Goal: Communication & Community: Answer question/provide support

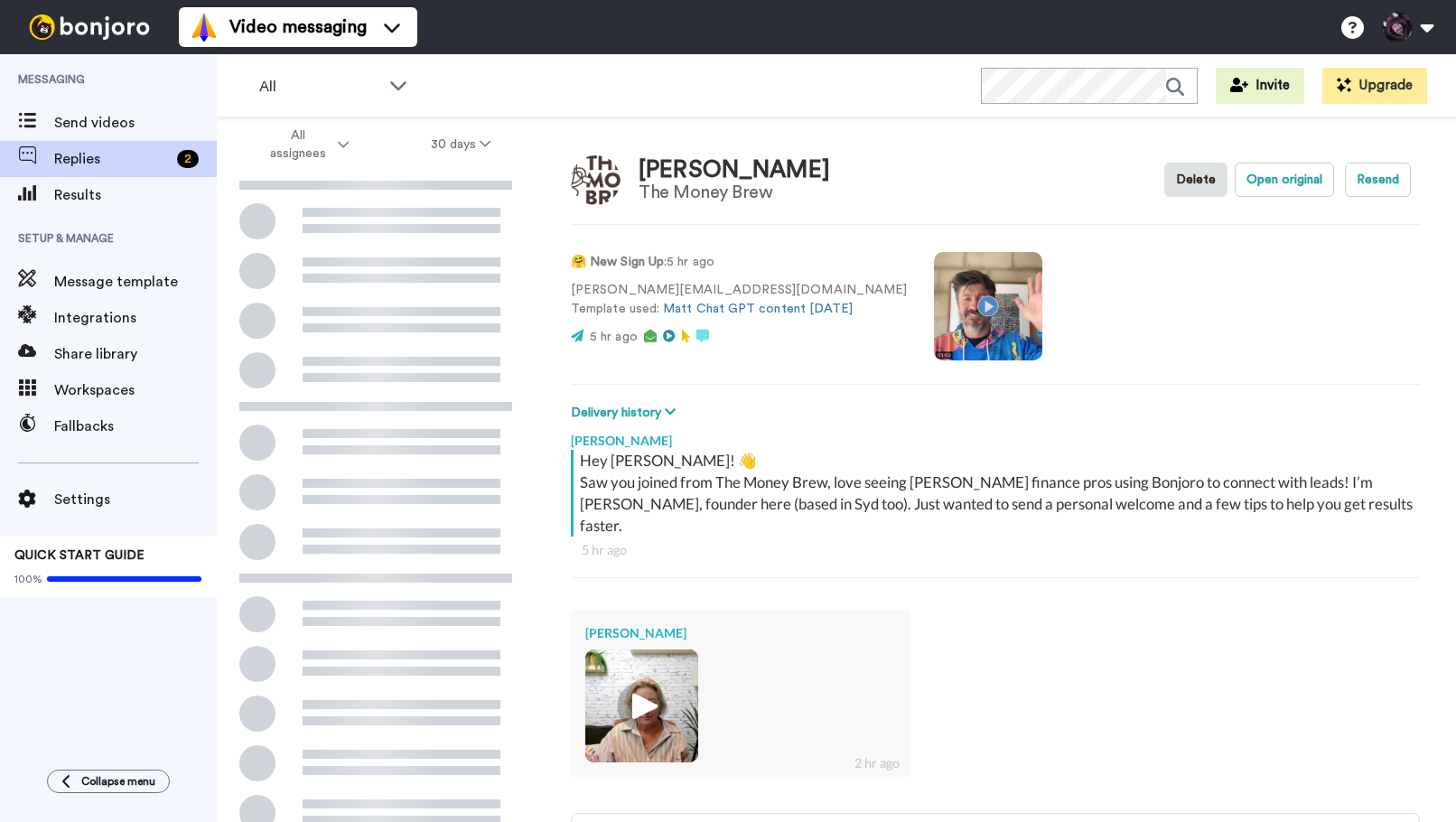
click at [637, 681] on img at bounding box center [642, 705] width 50 height 50
type textarea "x"
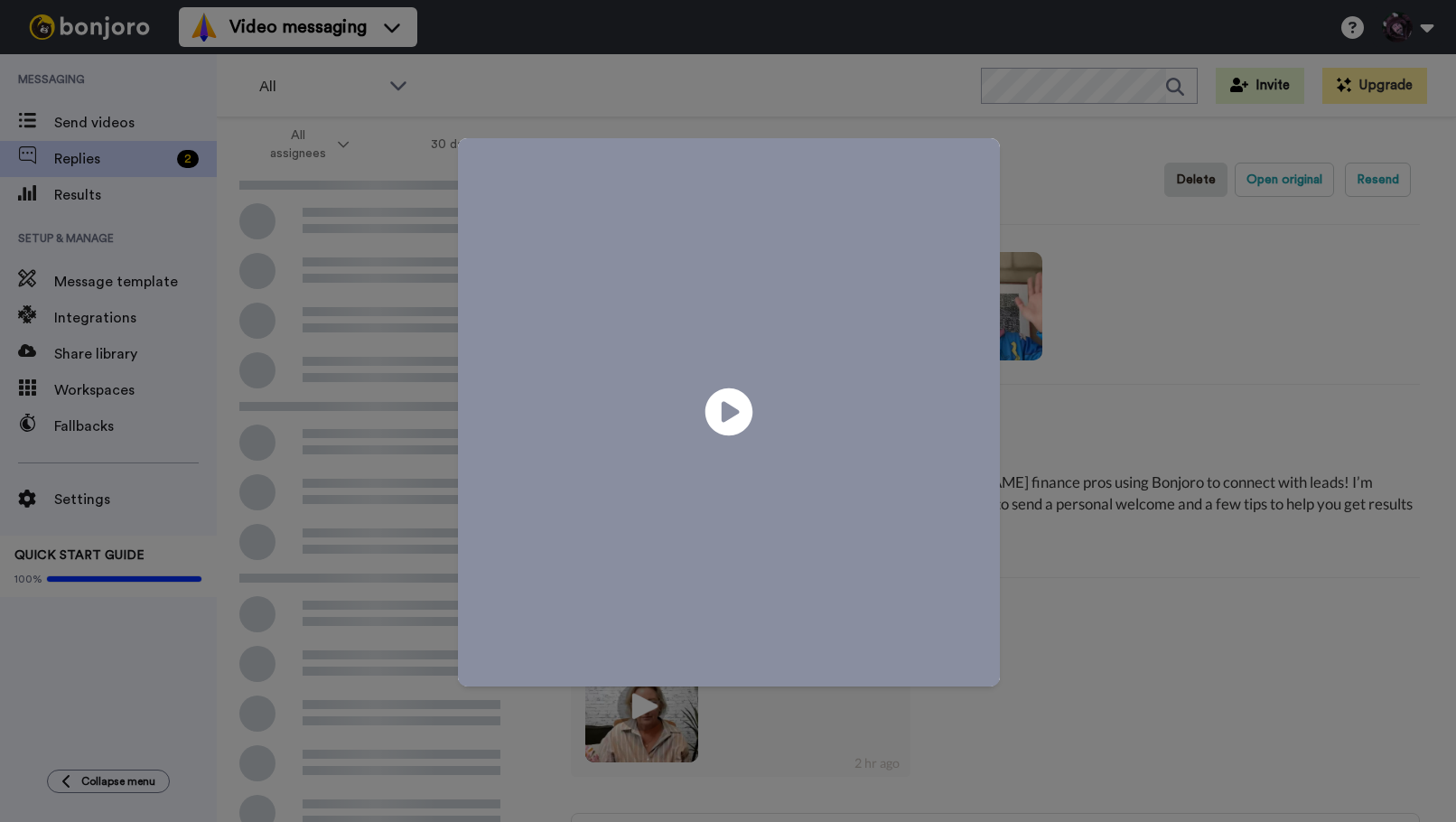
click at [736, 385] on icon "Play/Pause" at bounding box center [729, 412] width 48 height 86
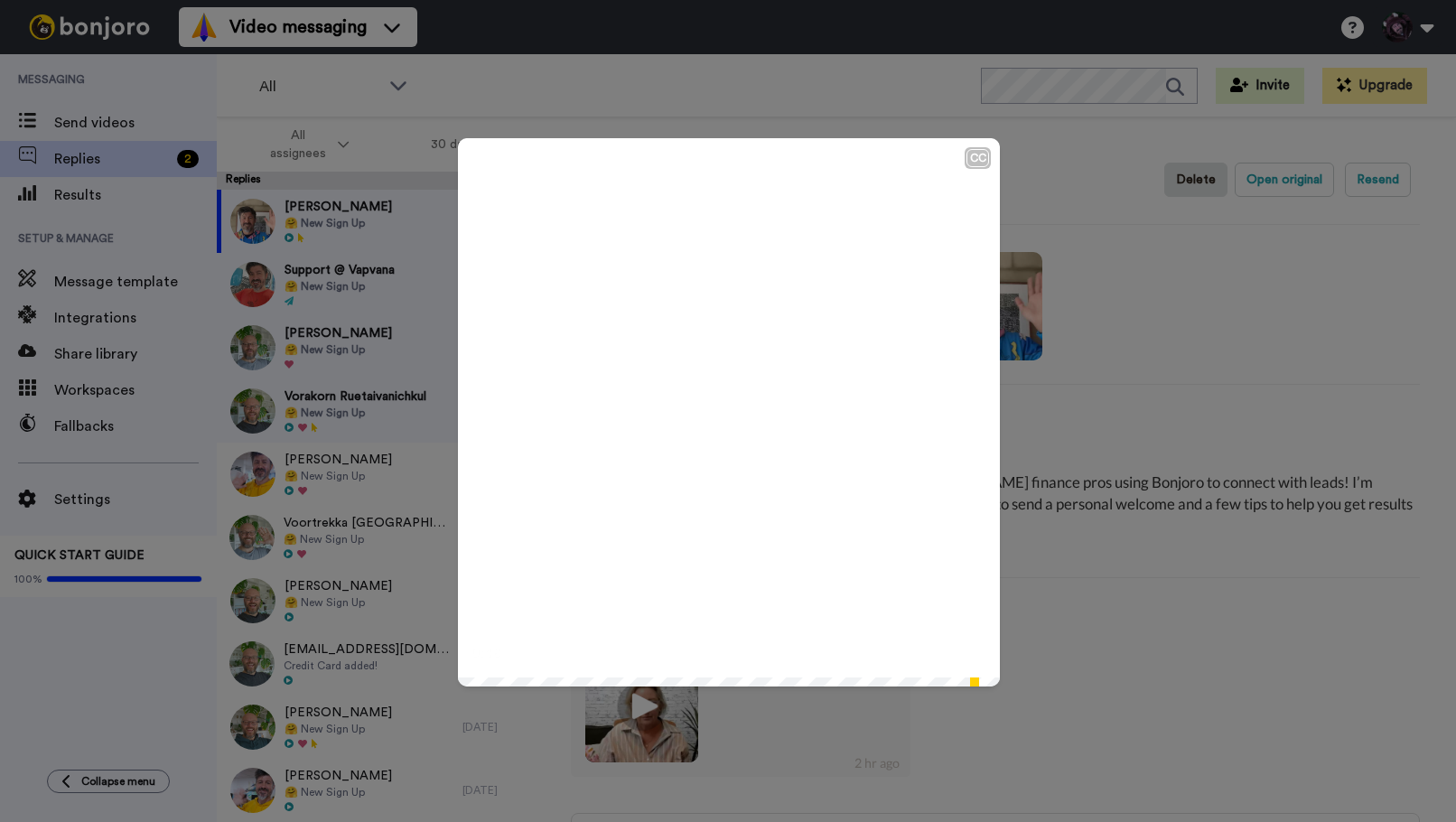
click at [1137, 613] on div "CC Play/Pause So all good. 0:48 / 0:51" at bounding box center [728, 411] width 1456 height 822
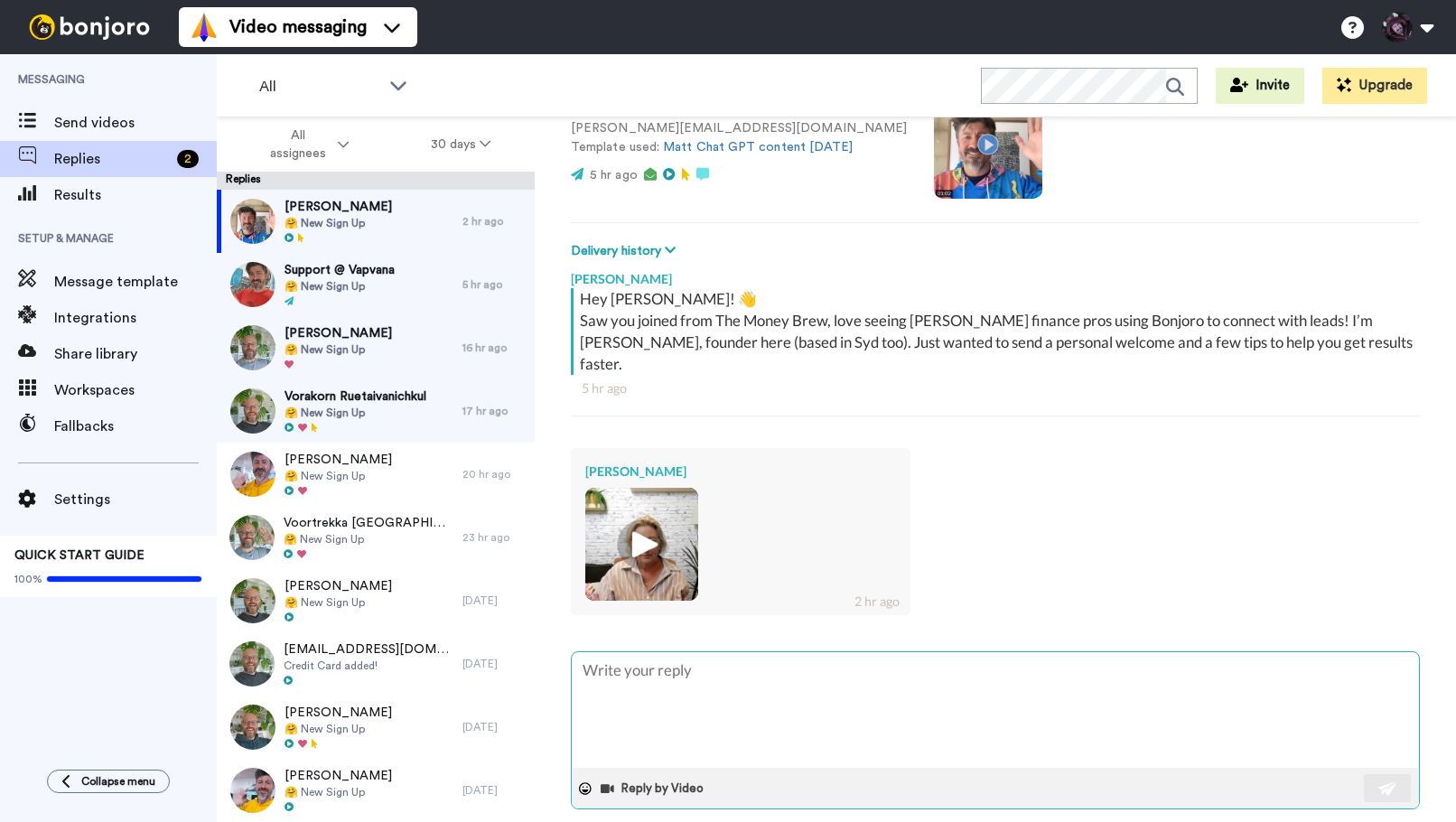
type textarea "A"
type textarea "x"
type textarea "Ae"
type textarea "x"
type textarea "Aeo"
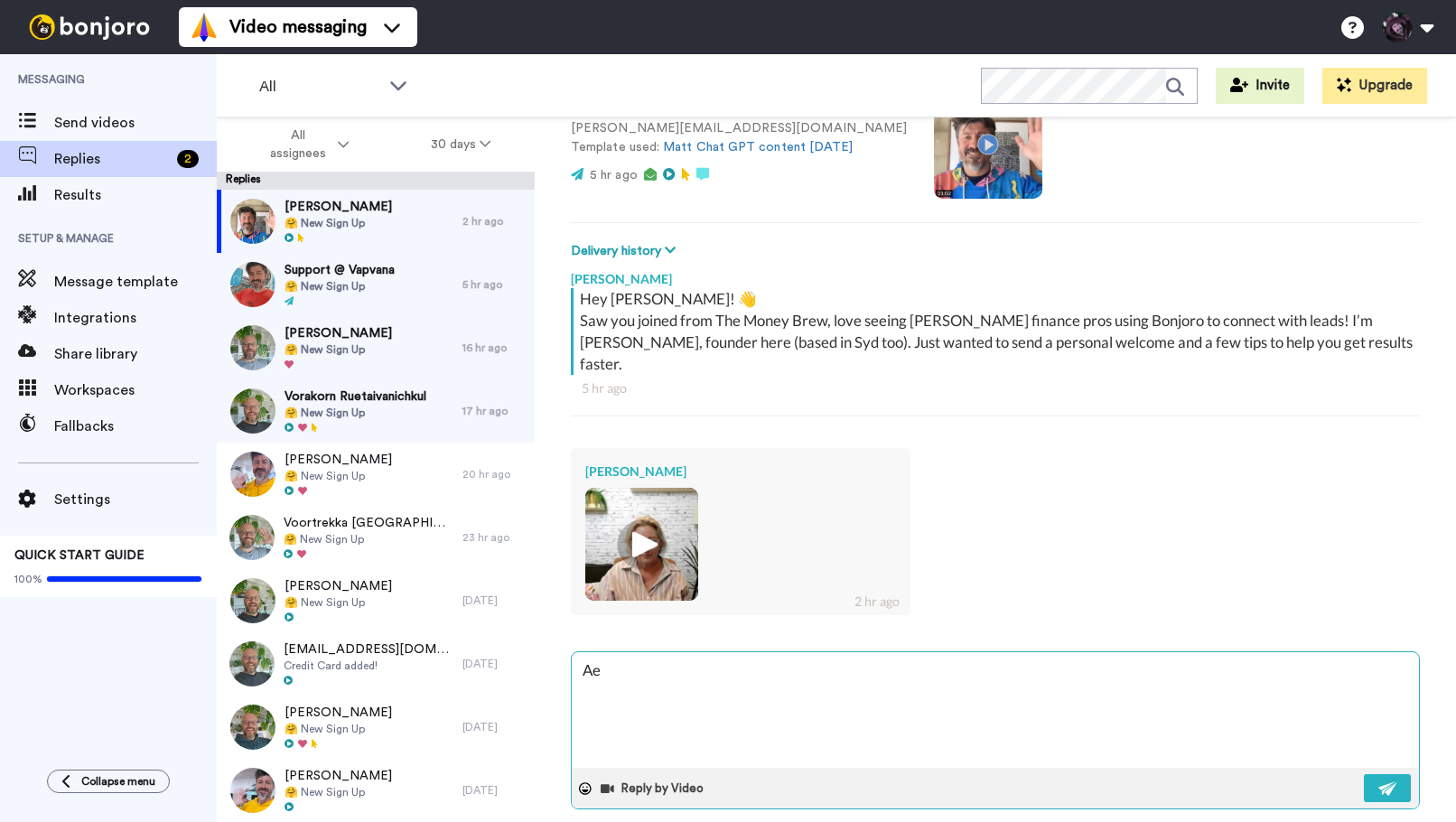
type textarea "x"
type textarea "Aeom"
type textarea "x"
type textarea "Aeome"
type textarea "x"
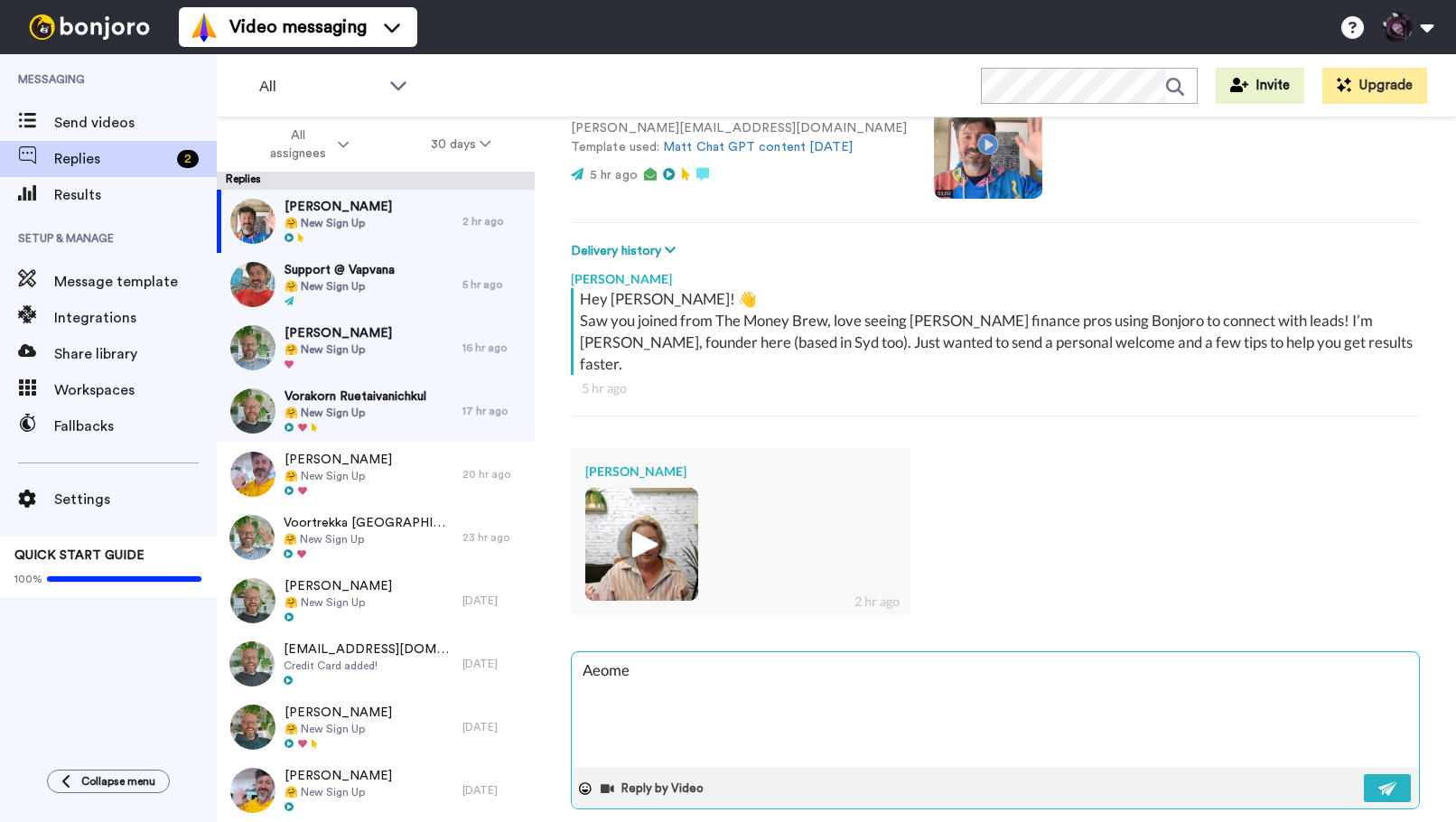
type textarea "Aeome"
type textarea "x"
type textarea "Aeome"
type textarea "x"
type textarea "Aeom"
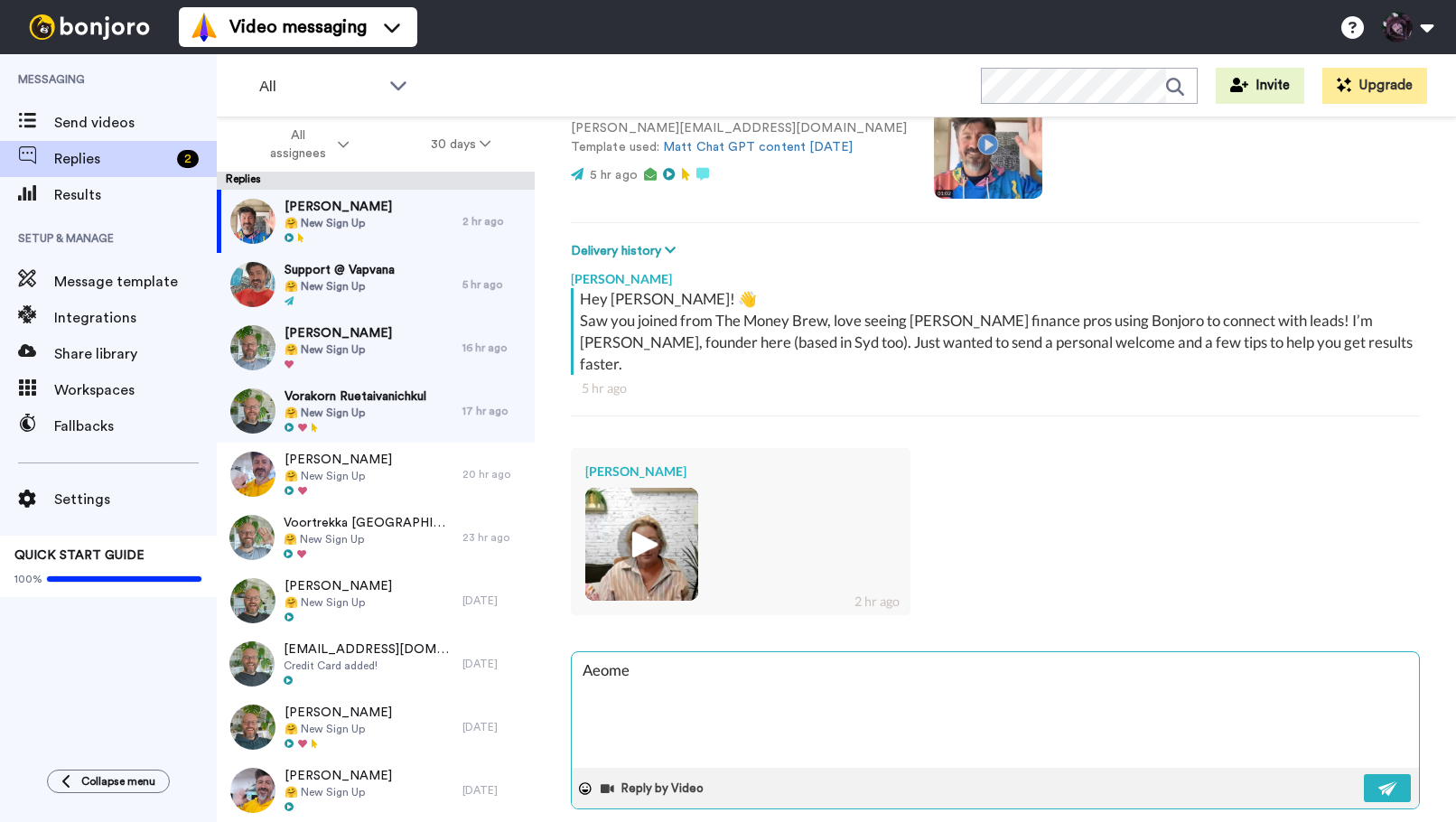
type textarea "x"
type textarea "Aeo"
type textarea "x"
type textarea "Ae"
type textarea "x"
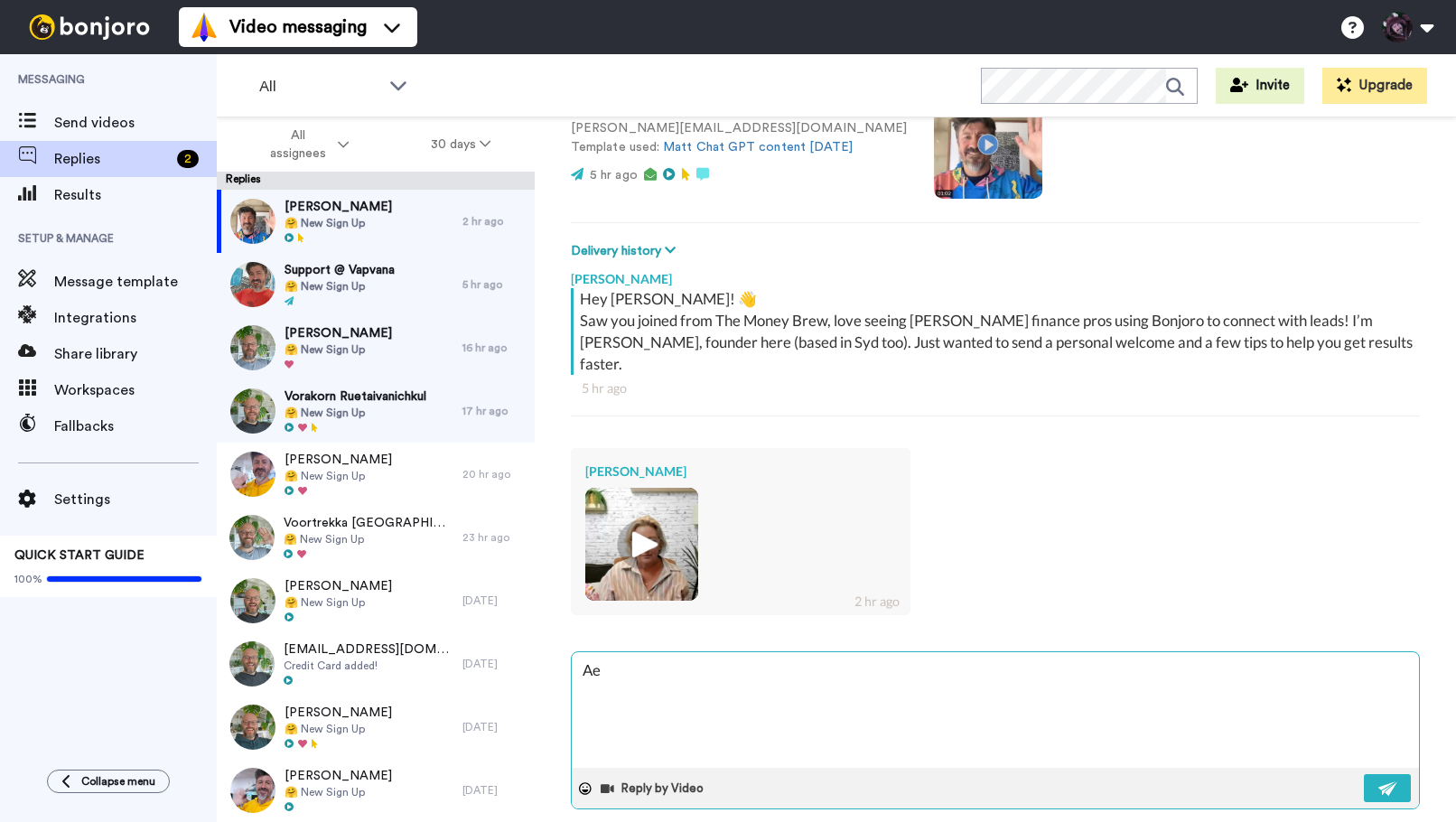
type textarea "A"
type textarea "x"
type textarea "Aw"
type textarea "x"
type textarea "Awe"
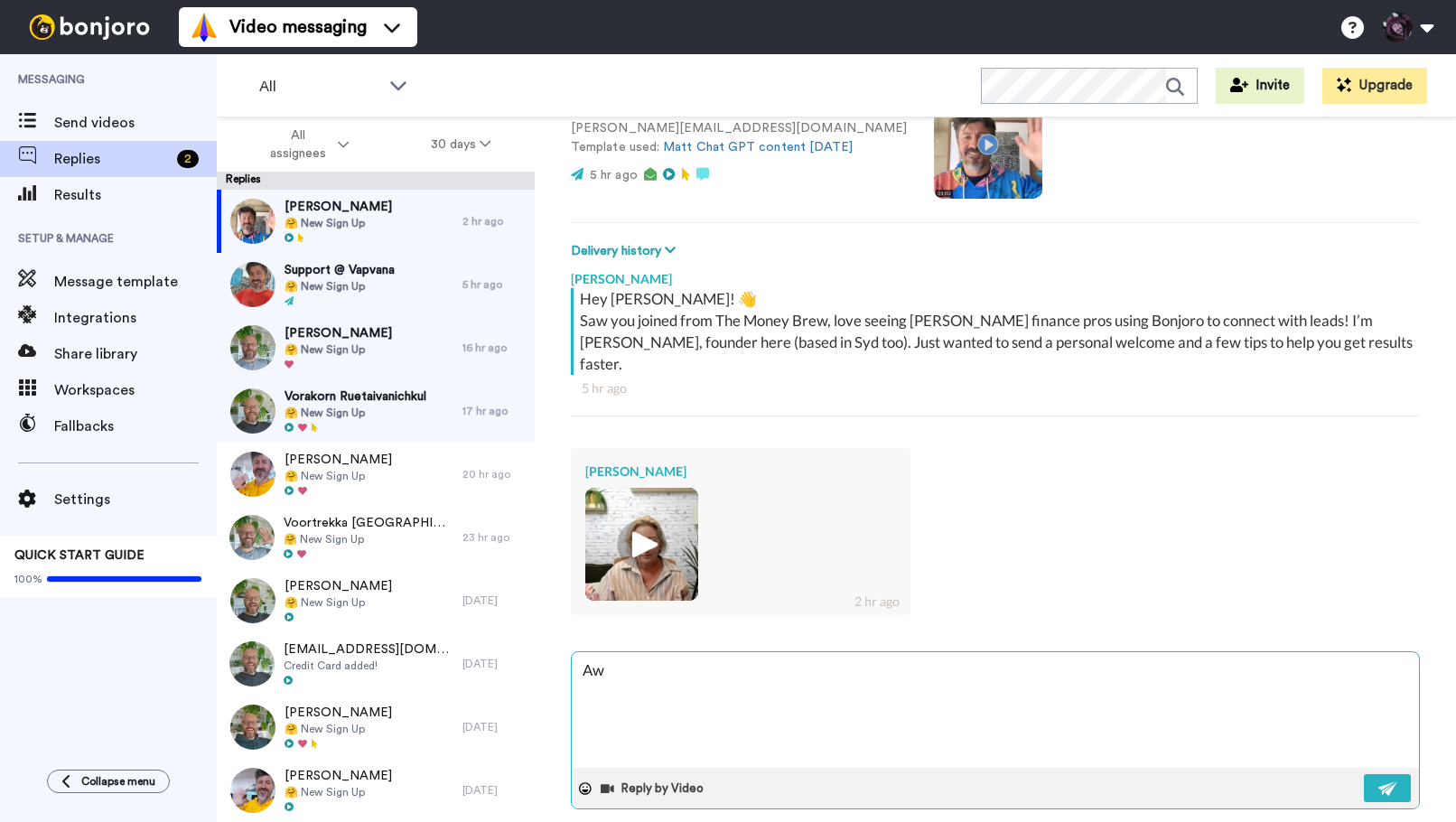
type textarea "x"
type textarea "Awes"
type textarea "x"
type textarea "Aweso"
type textarea "x"
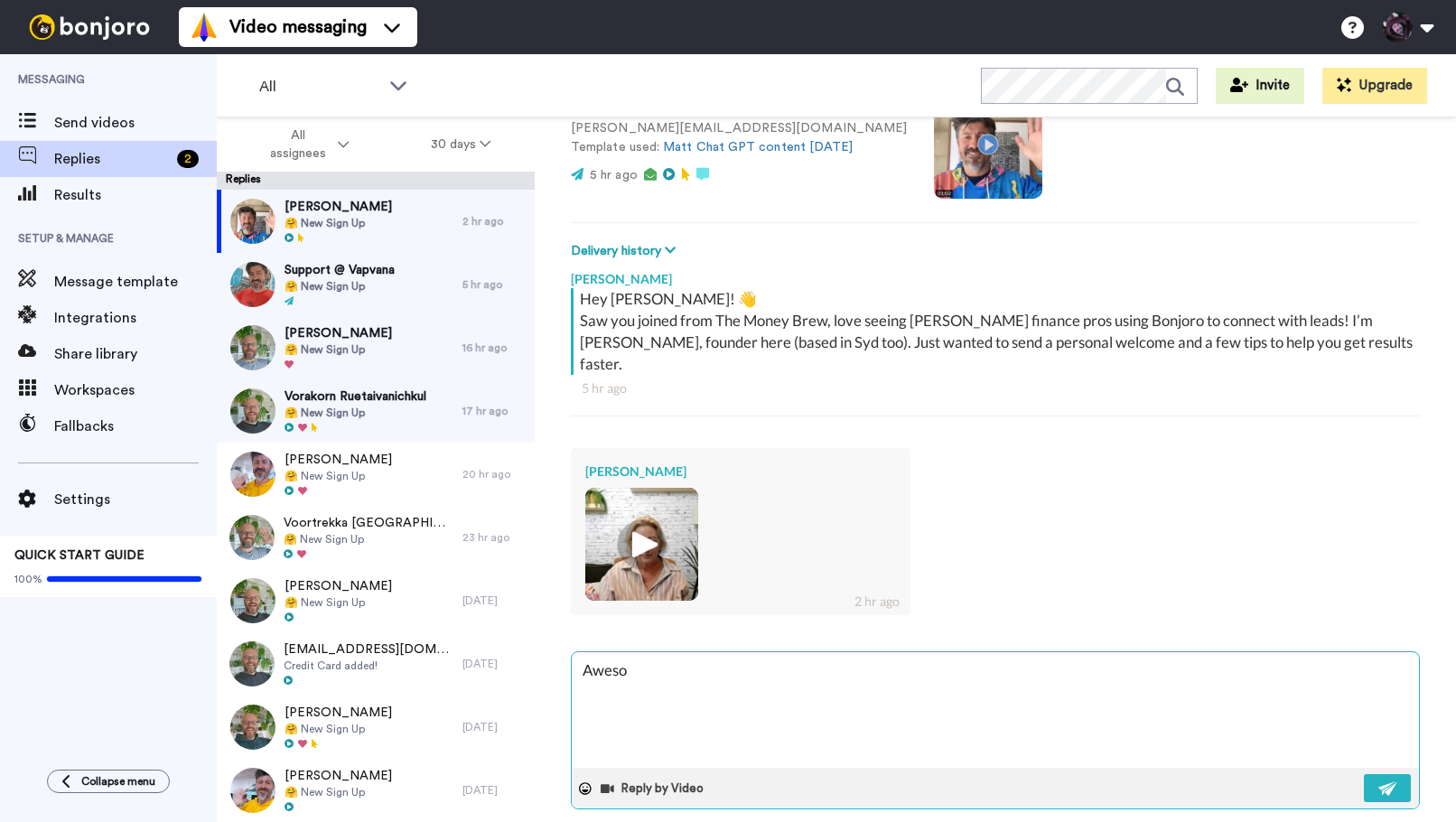
type textarea "Awesom"
type textarea "x"
type textarea "Awesome"
type textarea "x"
type textarea "Awesome"
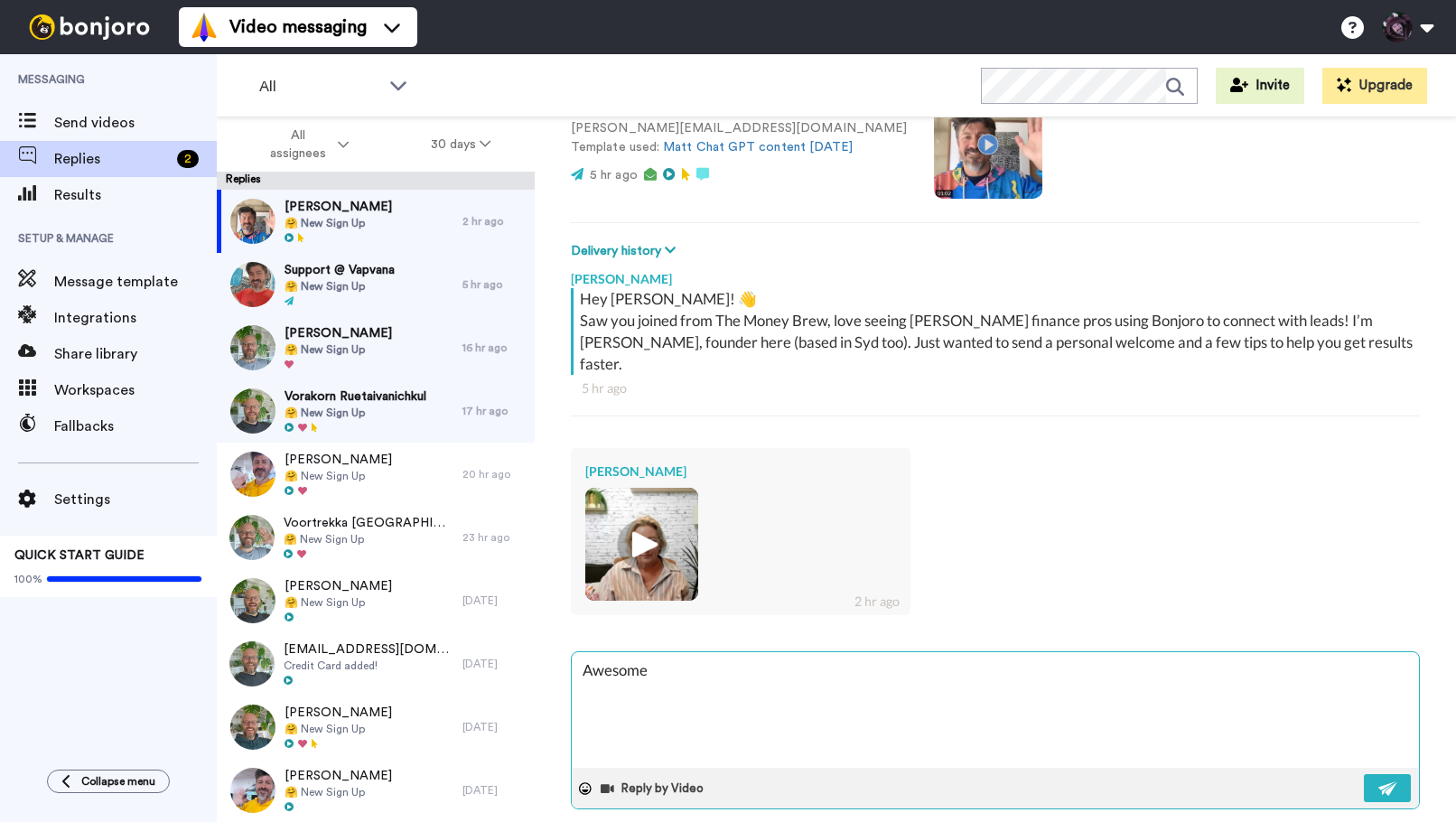
type textarea "x"
type textarea "Awesome K"
type textarea "x"
type textarea "Awesome Ky"
type textarea "x"
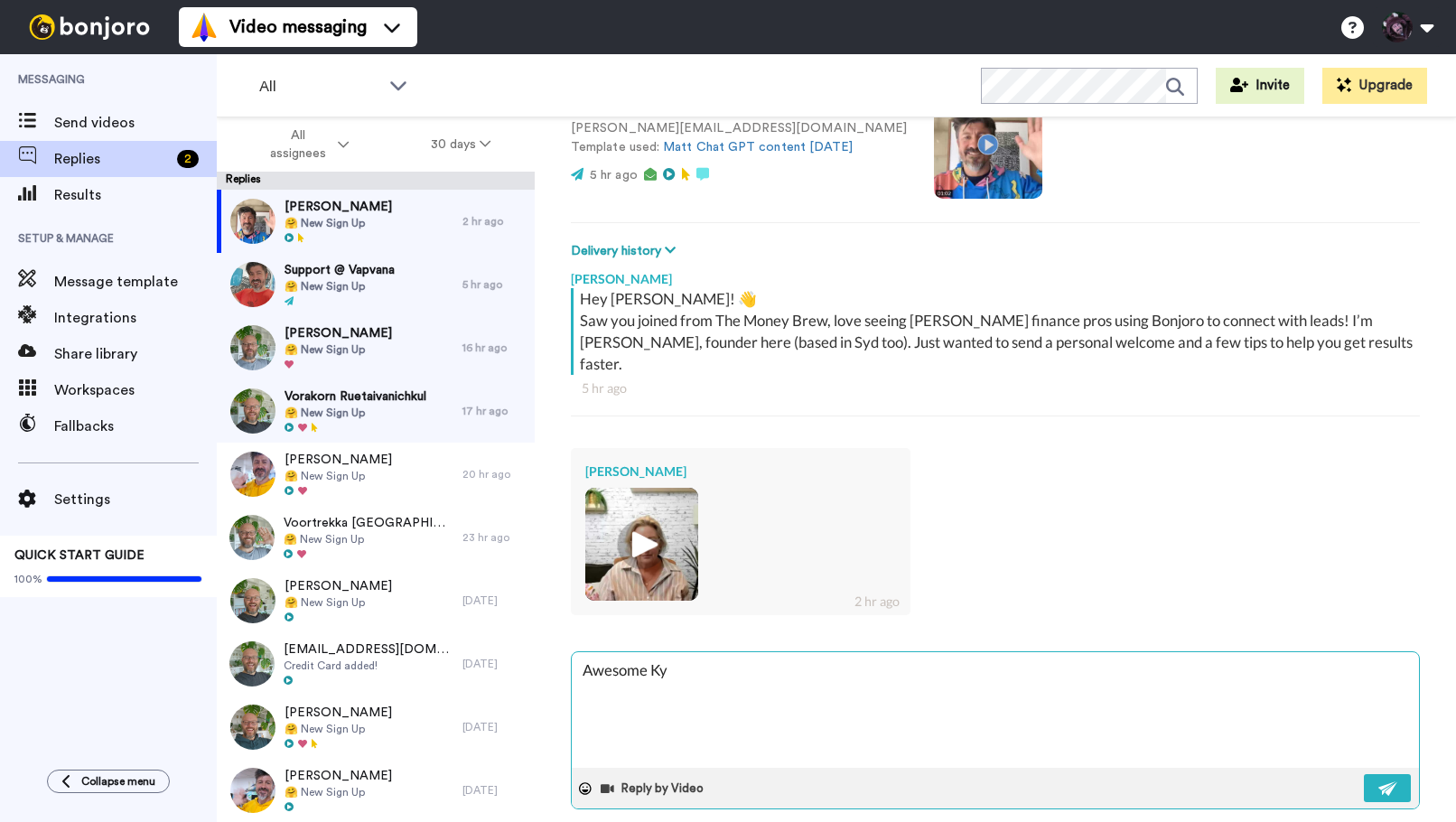
type textarea "Awesome [PERSON_NAME]"
type textarea "x"
type textarea "Awesome Kyli"
type textarea "x"
type textarea "Awesome [PERSON_NAME]"
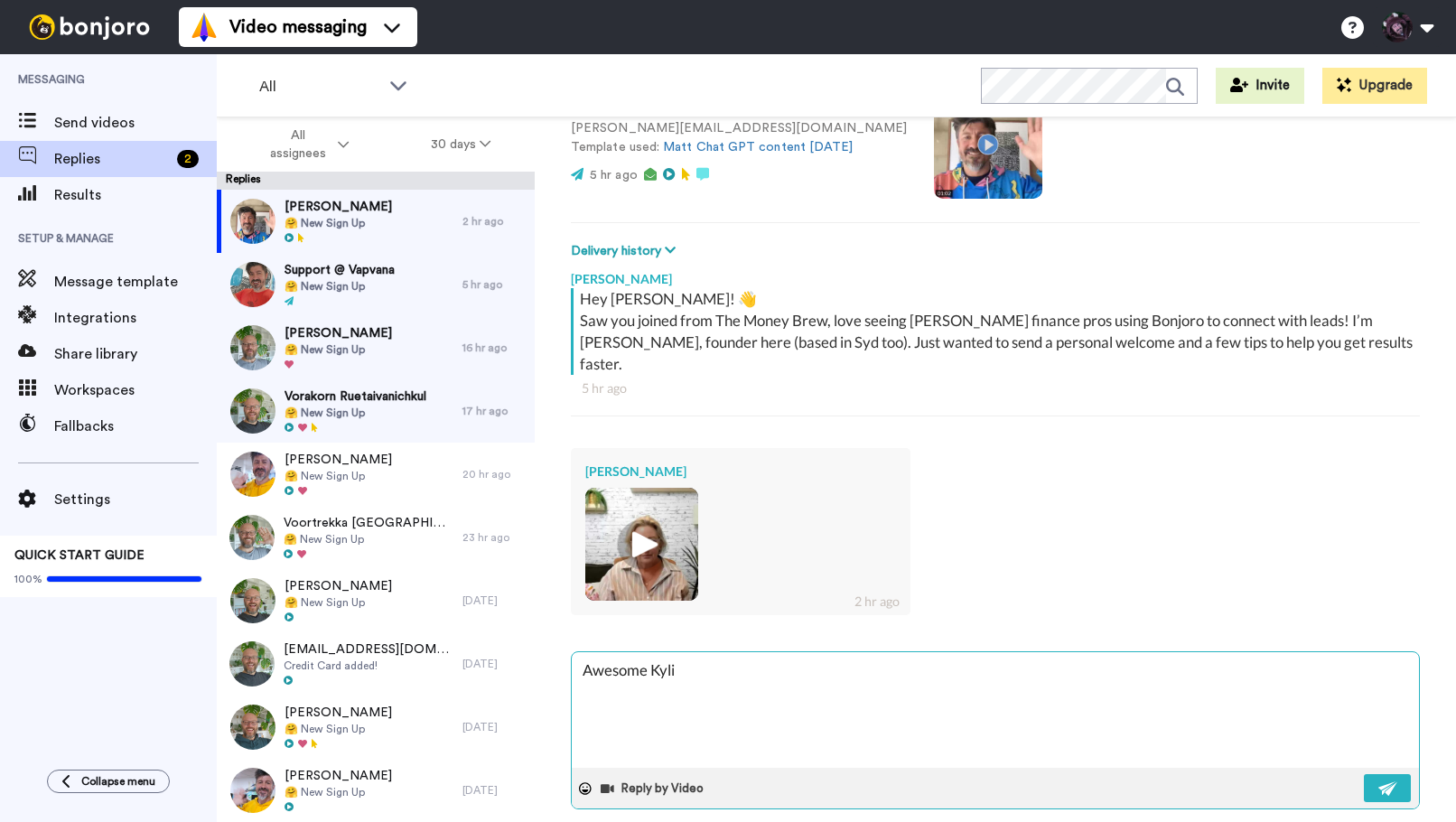
type textarea "x"
type textarea "Awesome [PERSON_NAME]"
type textarea "x"
type textarea "Awesome [PERSON_NAME] -"
type textarea "x"
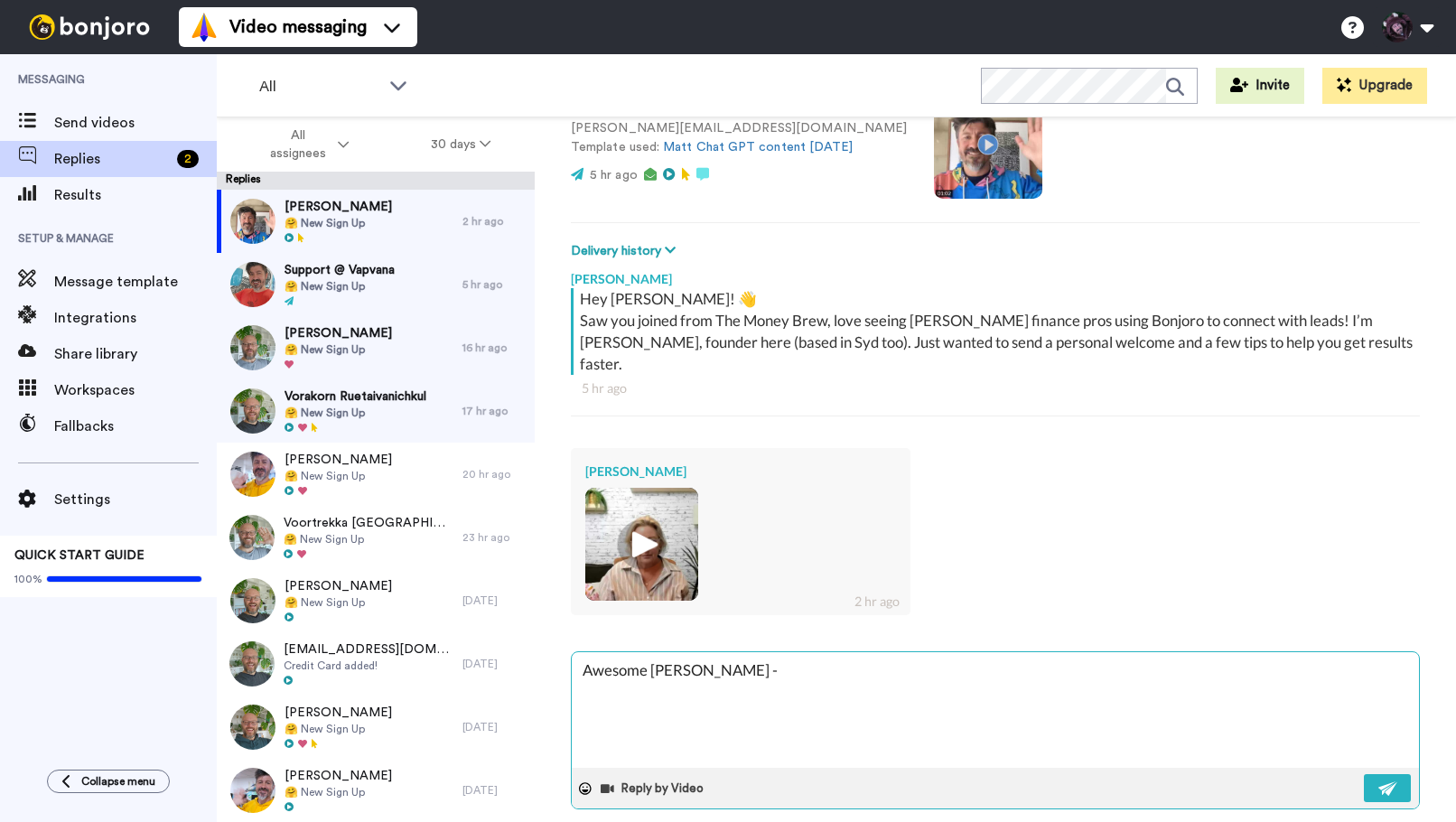
type textarea "Awesome [PERSON_NAME] -"
type textarea "x"
type textarea "Awesome [PERSON_NAME] - y"
type textarea "x"
type textarea "Awesome [PERSON_NAME] - ye"
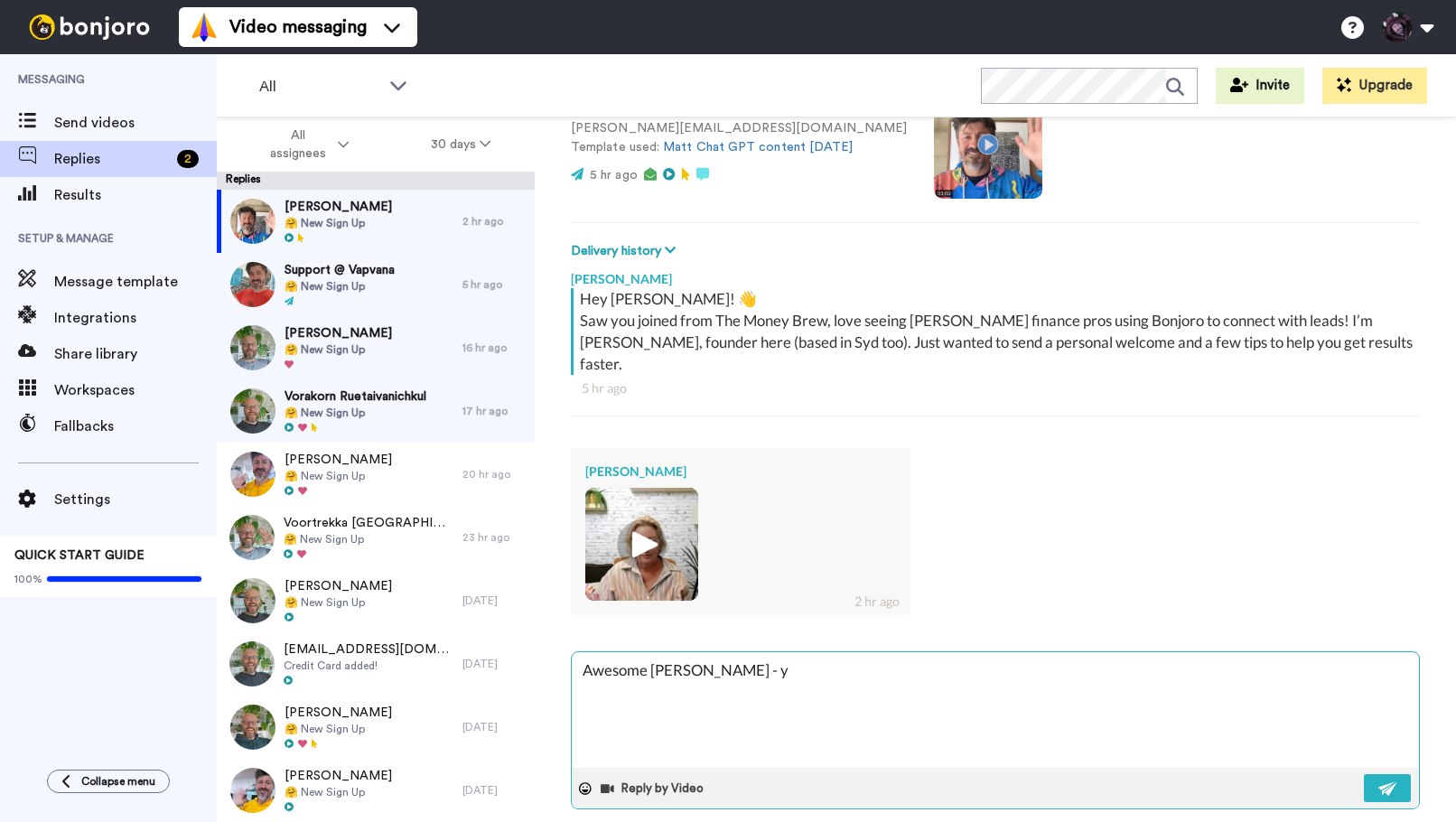
type textarea "x"
type textarea "Awesome [PERSON_NAME] - yep"
type textarea "x"
type textarea "Awesome [PERSON_NAME] - yep"
type textarea "x"
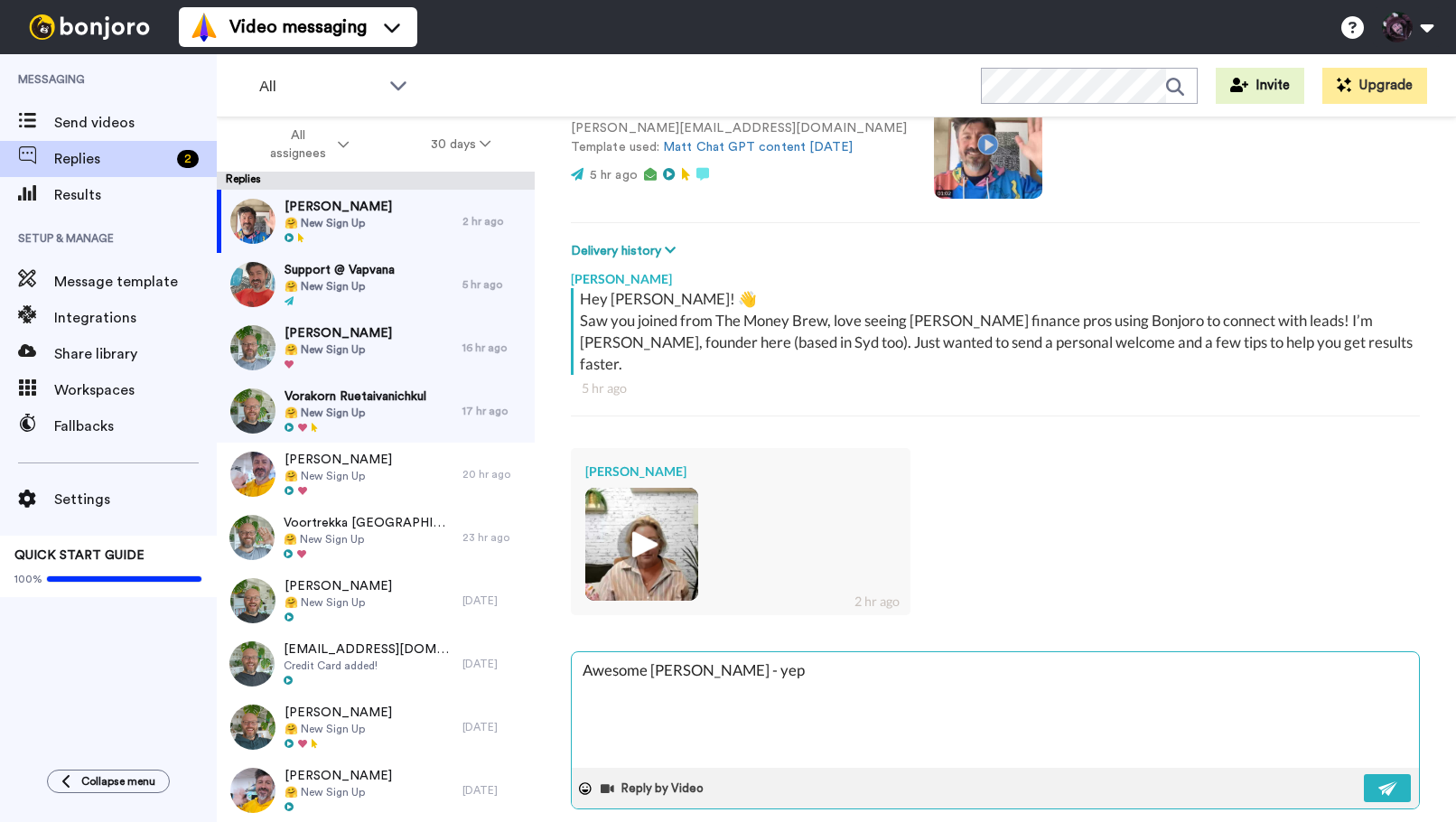
type textarea "Awesome [PERSON_NAME] - yep s"
type textarea "x"
type textarea "Awesome [PERSON_NAME] - yep se"
type textarea "x"
type textarea "Awesome [PERSON_NAME] - yep sen"
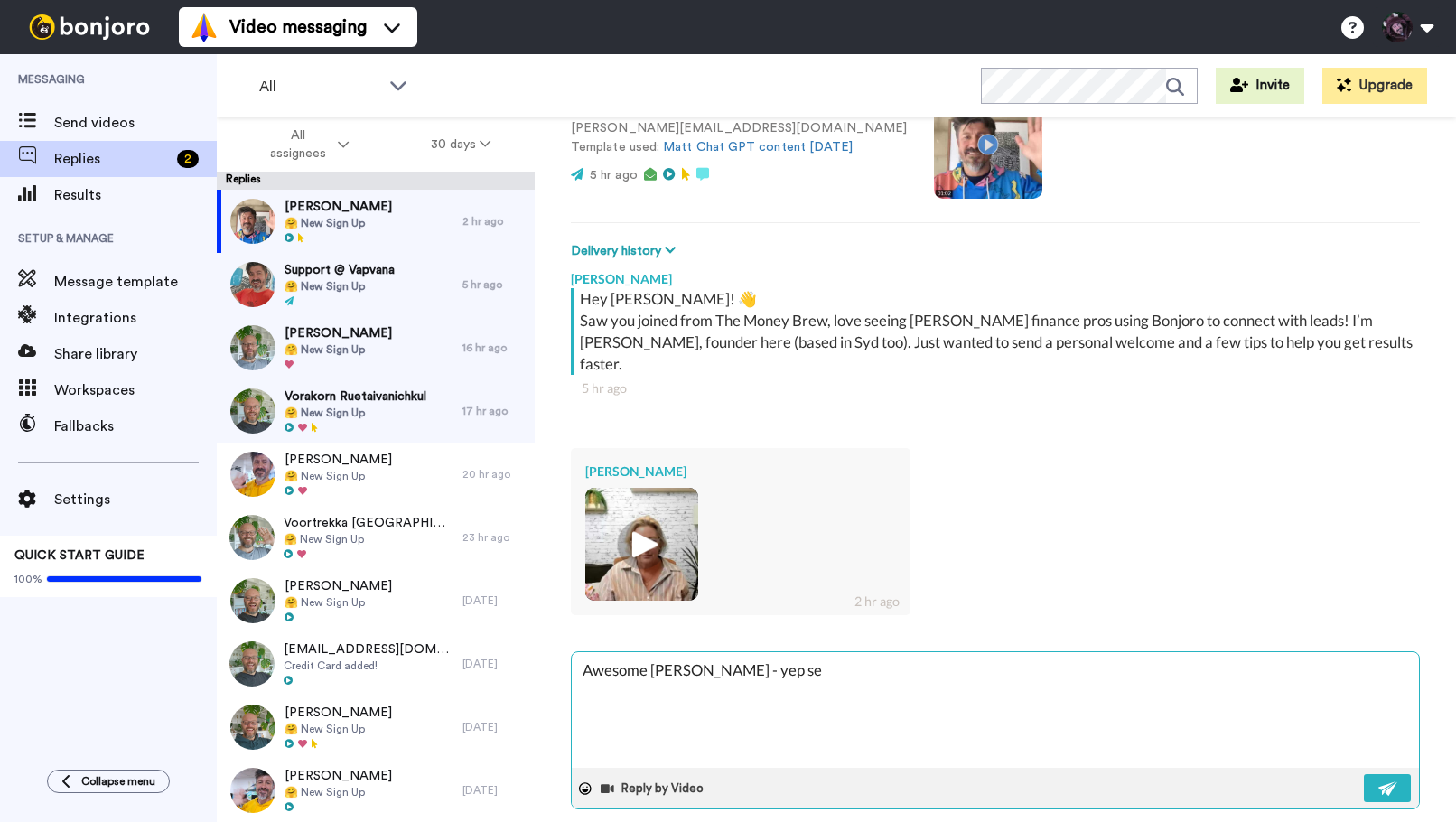
type textarea "x"
type textarea "Awesome [PERSON_NAME] - yep send"
type textarea "x"
type textarea "Awesome [PERSON_NAME] - yep send"
type textarea "x"
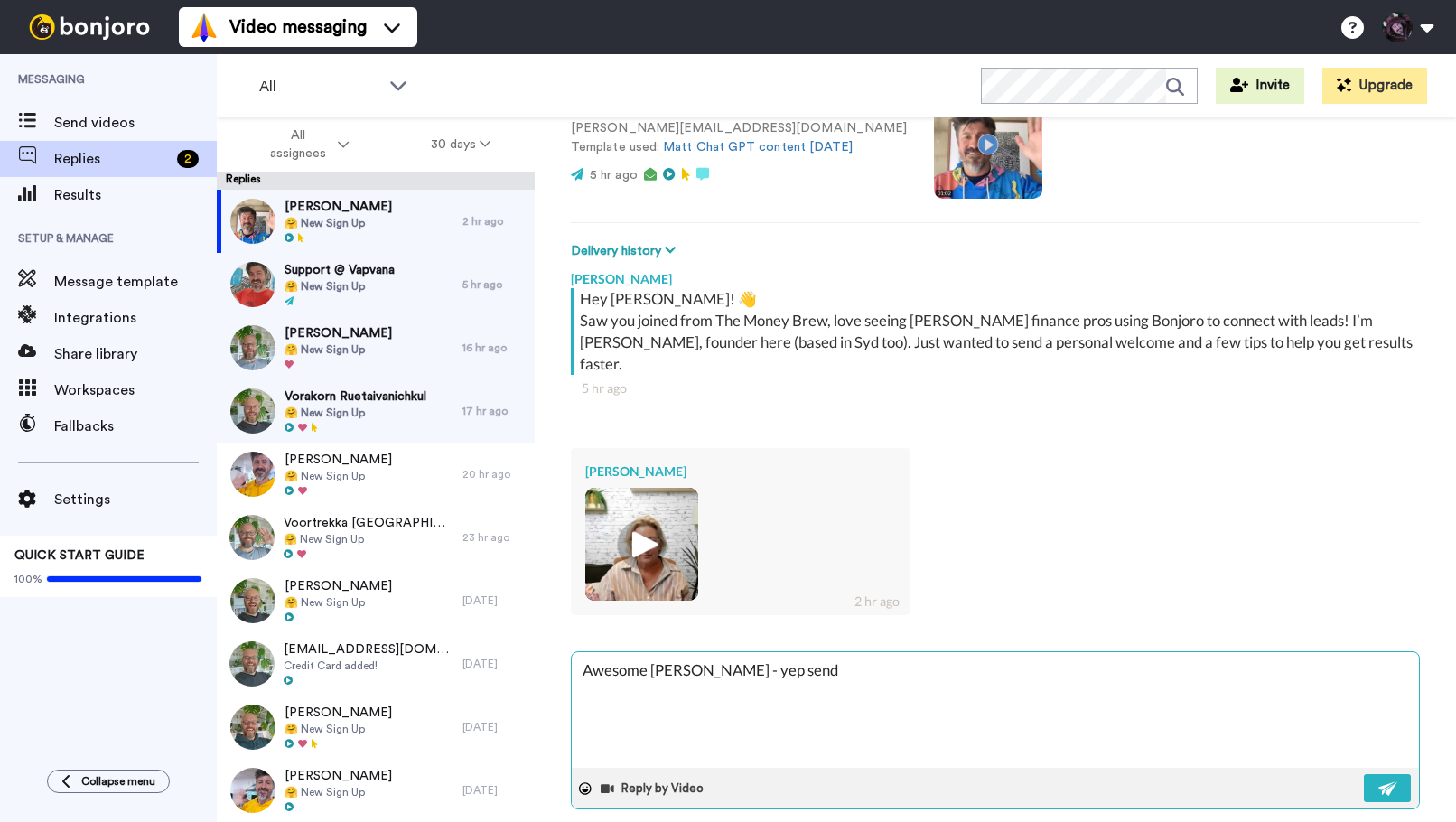
type textarea "Awesome [PERSON_NAME] - yep send t"
type textarea "x"
type textarea "Awesome [PERSON_NAME] - yep send th"
type textarea "x"
type textarea "Awesome [PERSON_NAME] - yep send thr"
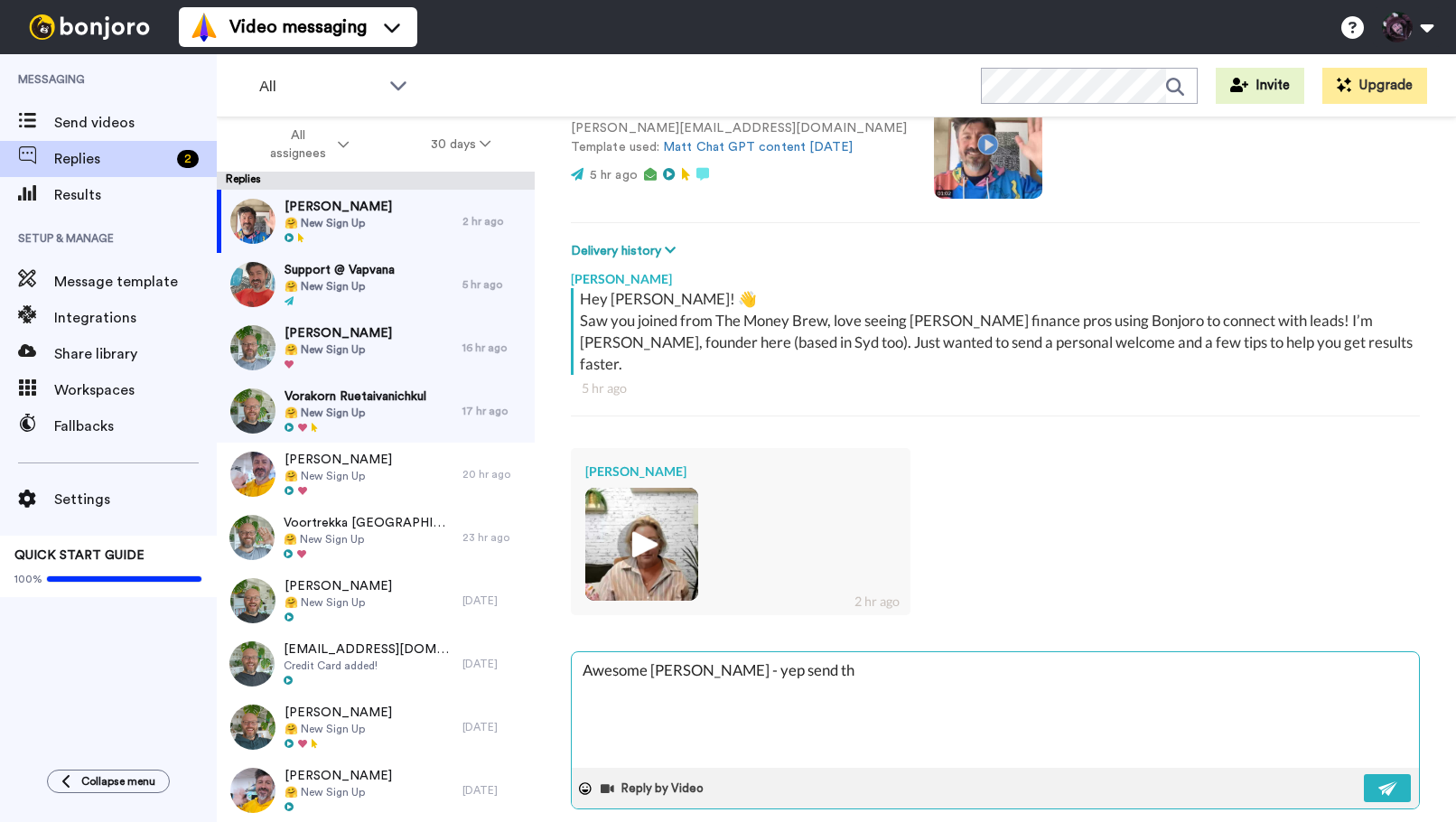
type textarea "x"
type textarea "Awesome [PERSON_NAME] - yep send thro"
type textarea "x"
type textarea "Awesome [PERSON_NAME] - yep send throu"
type textarea "x"
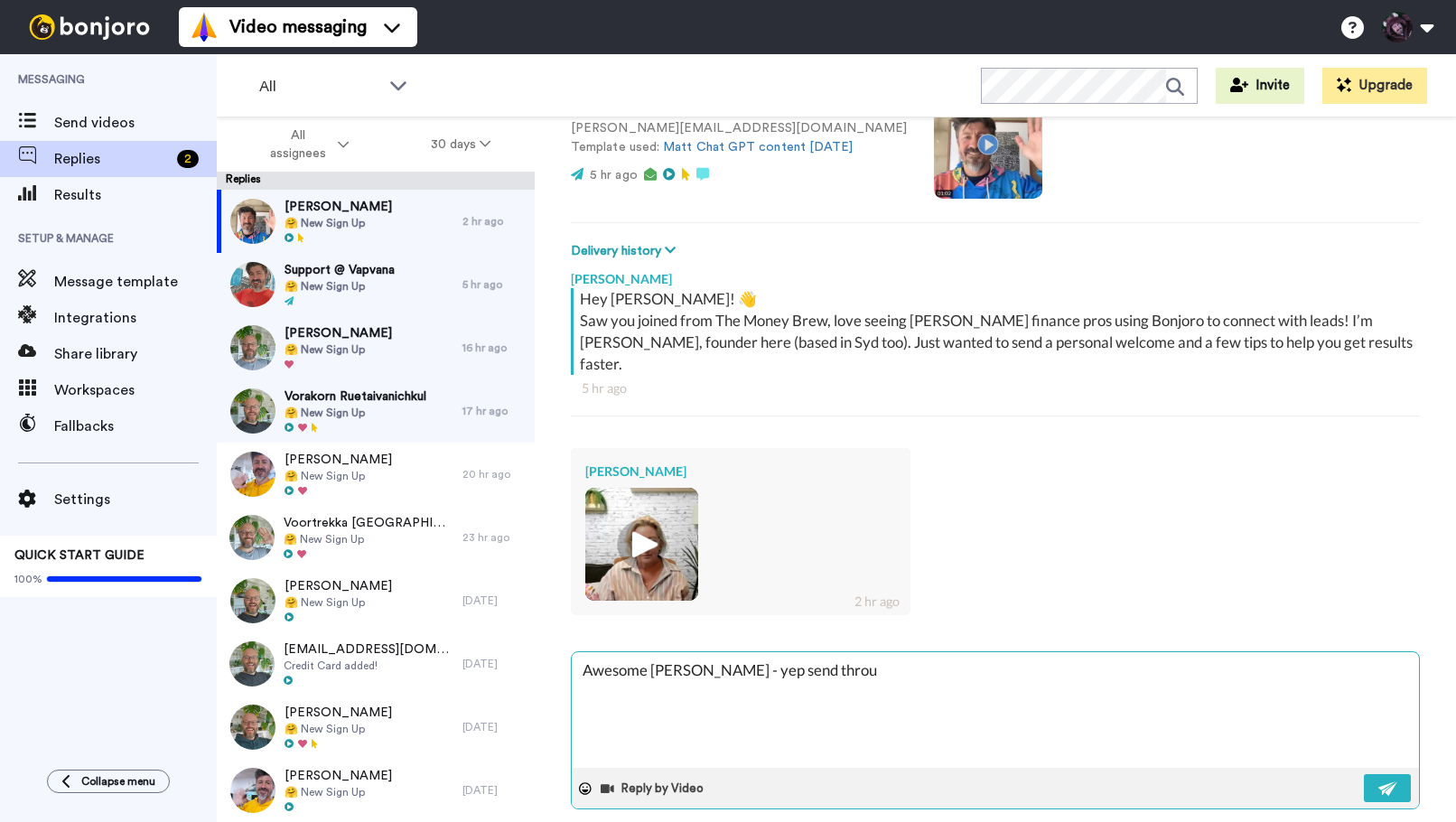
type textarea "Awesome [PERSON_NAME] - yep send throug"
type textarea "x"
type textarea "Awesome [PERSON_NAME] - yep send through"
type textarea "x"
type textarea "Awesome [PERSON_NAME] - yep send through"
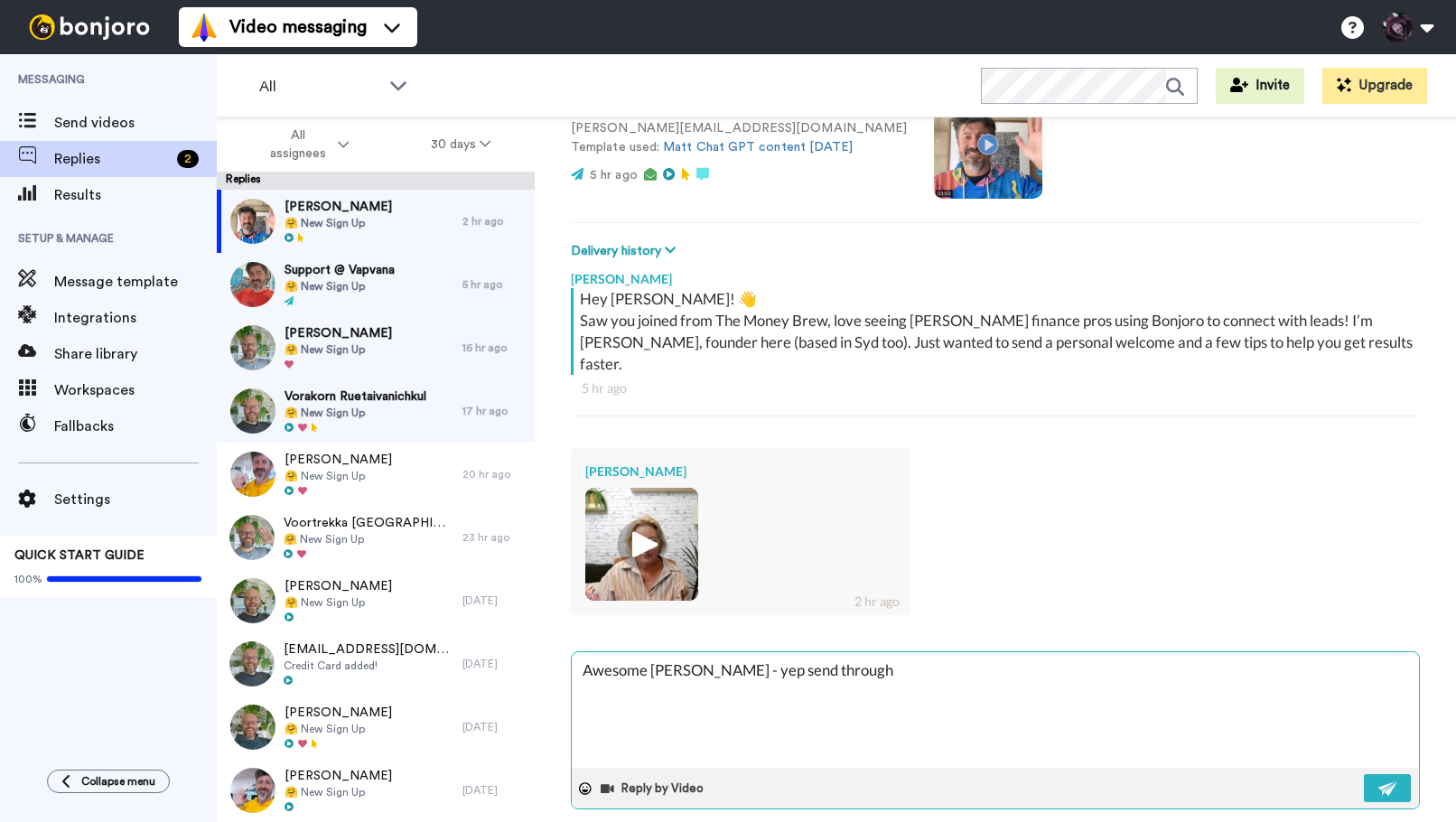
type textarea "x"
type textarea "Awesome [PERSON_NAME] - yep send through s"
type textarea "x"
type textarea "Awesome [PERSON_NAME] - yep send through so"
type textarea "x"
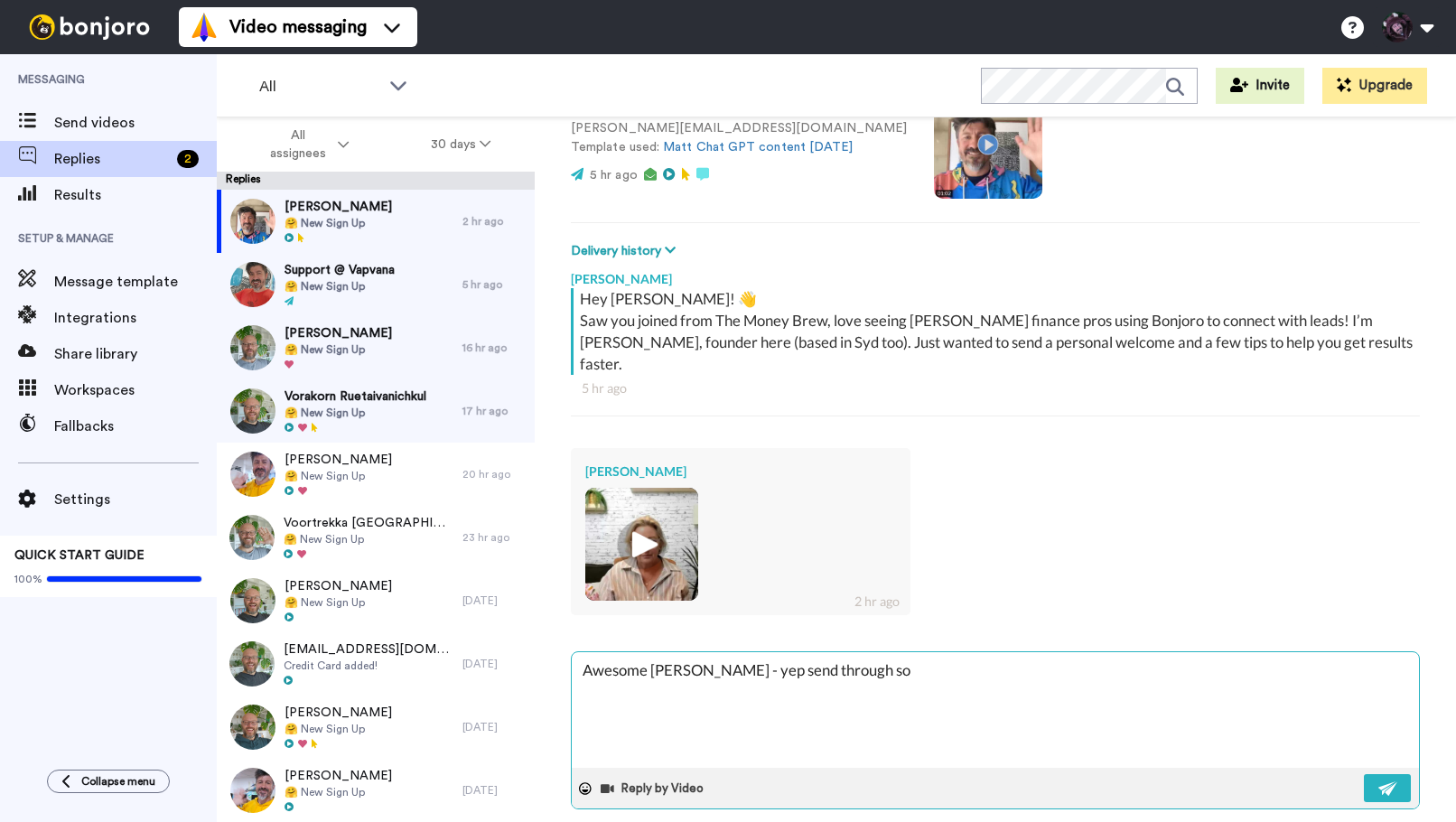
type textarea "Awesome [PERSON_NAME] - yep send through som"
type textarea "x"
type textarea "Awesome [PERSON_NAME] - yep send through some"
type textarea "x"
type textarea "Awesome [PERSON_NAME] - yep send through some"
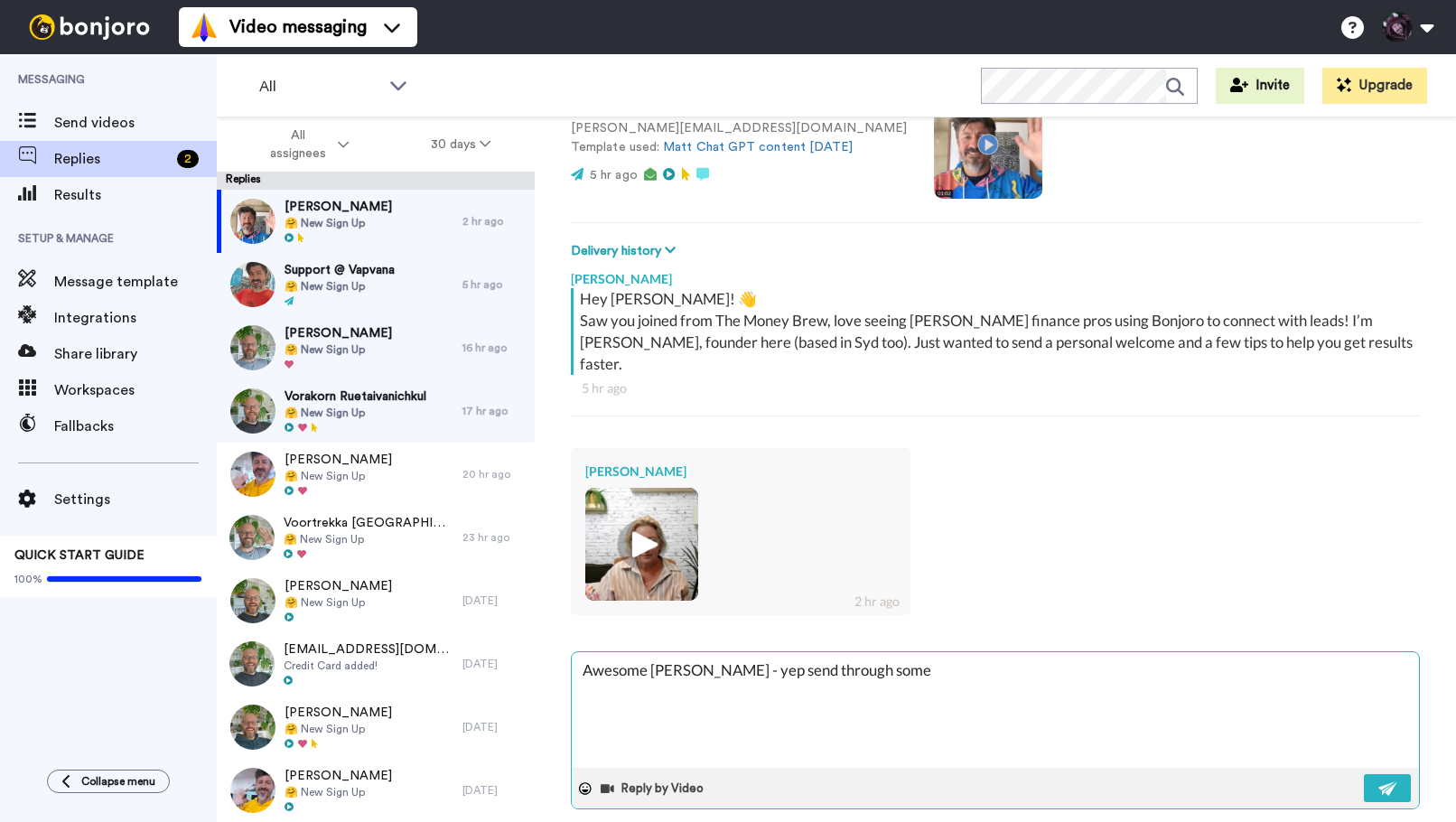
type textarea "x"
type textarea "Awesome [PERSON_NAME] - yep send through some d"
type textarea "x"
type textarea "Awesome [PERSON_NAME] - yep send through some de"
type textarea "x"
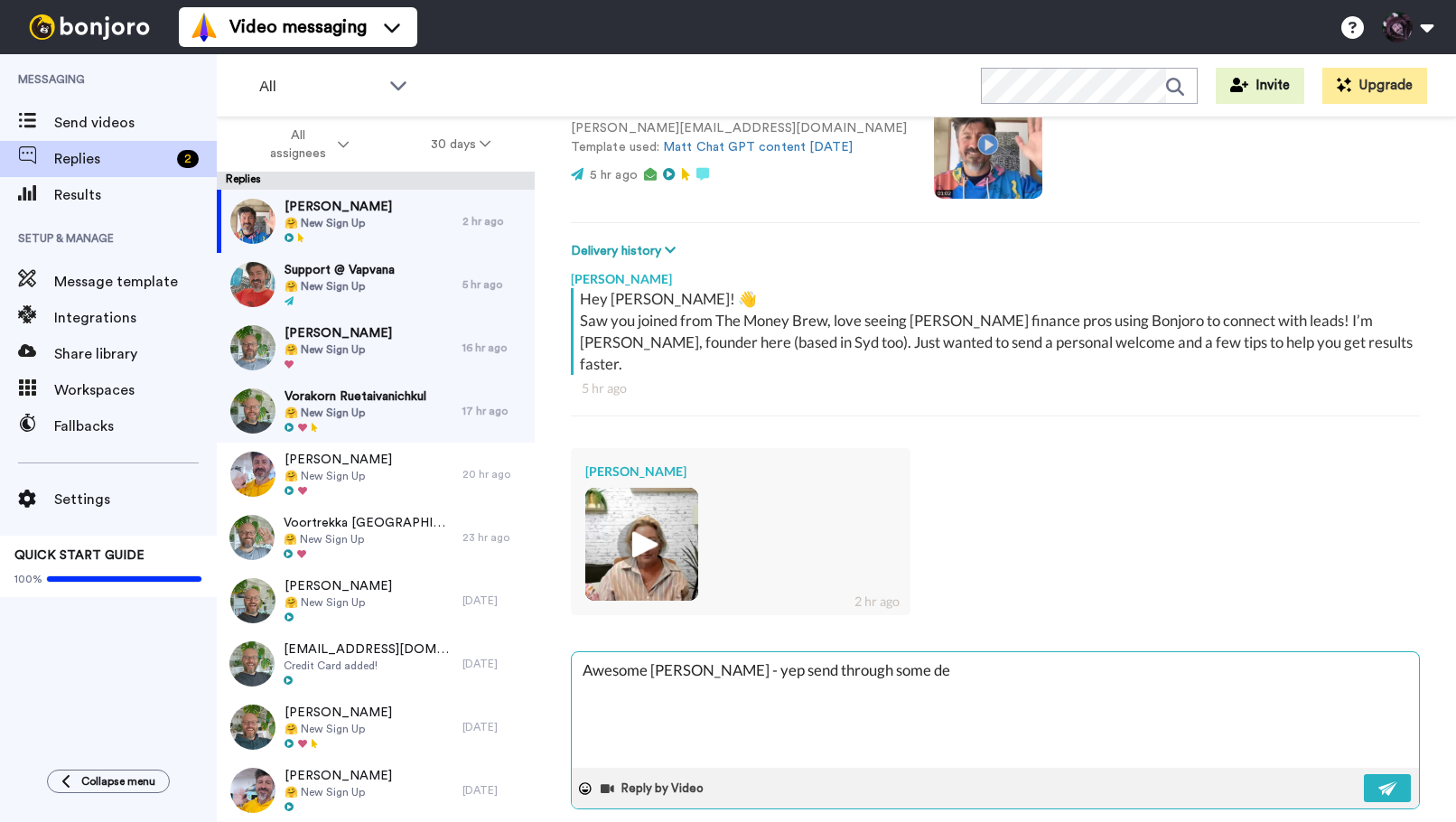
type textarea "Awesome [PERSON_NAME] - yep send through some dee"
type textarea "x"
type textarea "Awesome [PERSON_NAME] - yep send through some [MEDICAL_DATA]"
type textarea "x"
type textarea "Awesome [PERSON_NAME] - yep send through some [PERSON_NAME]"
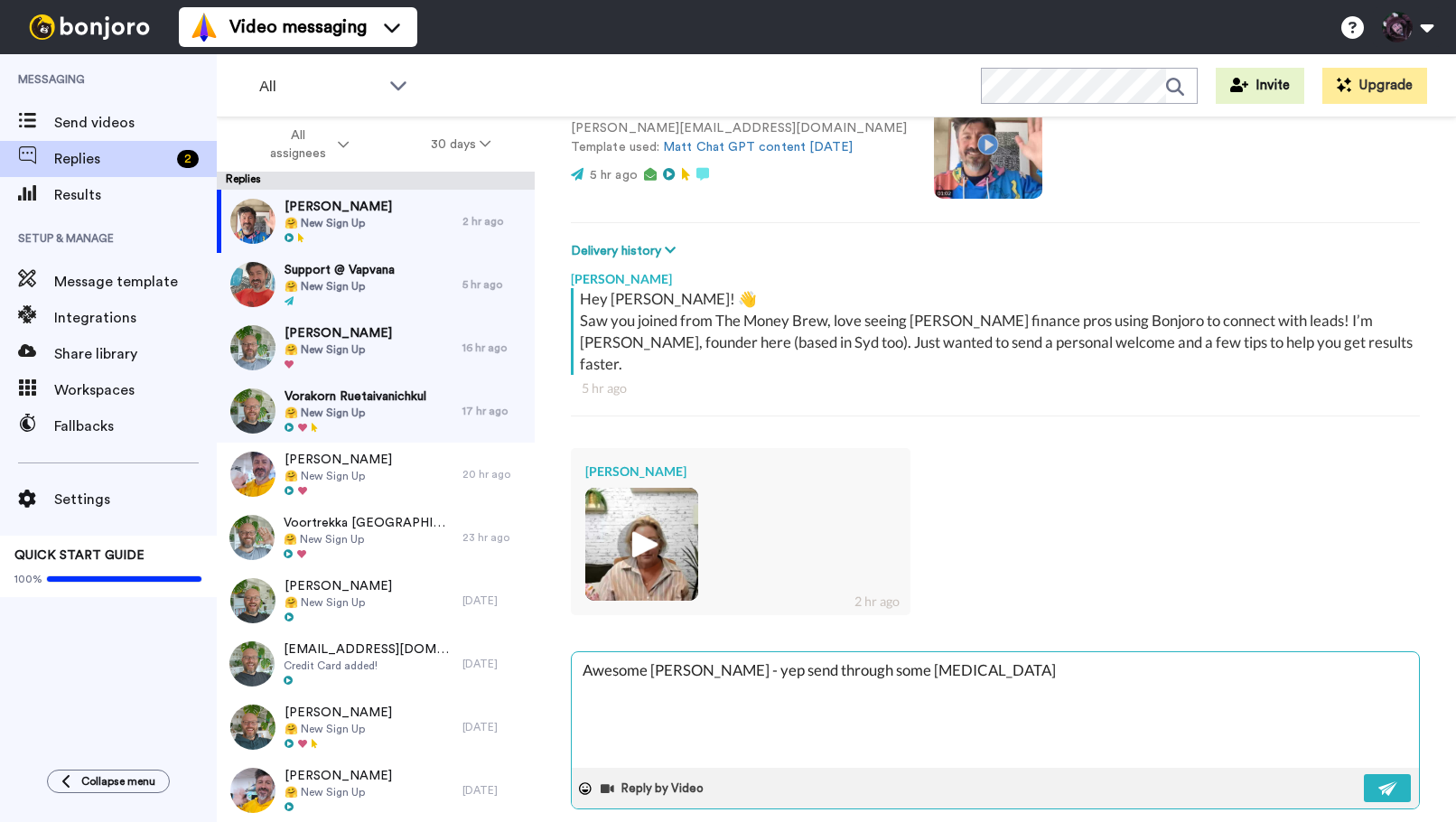
type textarea "x"
type textarea "Awesome [PERSON_NAME] - yep send through some [PERSON_NAME]"
type textarea "x"
type textarea "Awesome [PERSON_NAME] - yep send through some [PERSON_NAME] I"
type textarea "x"
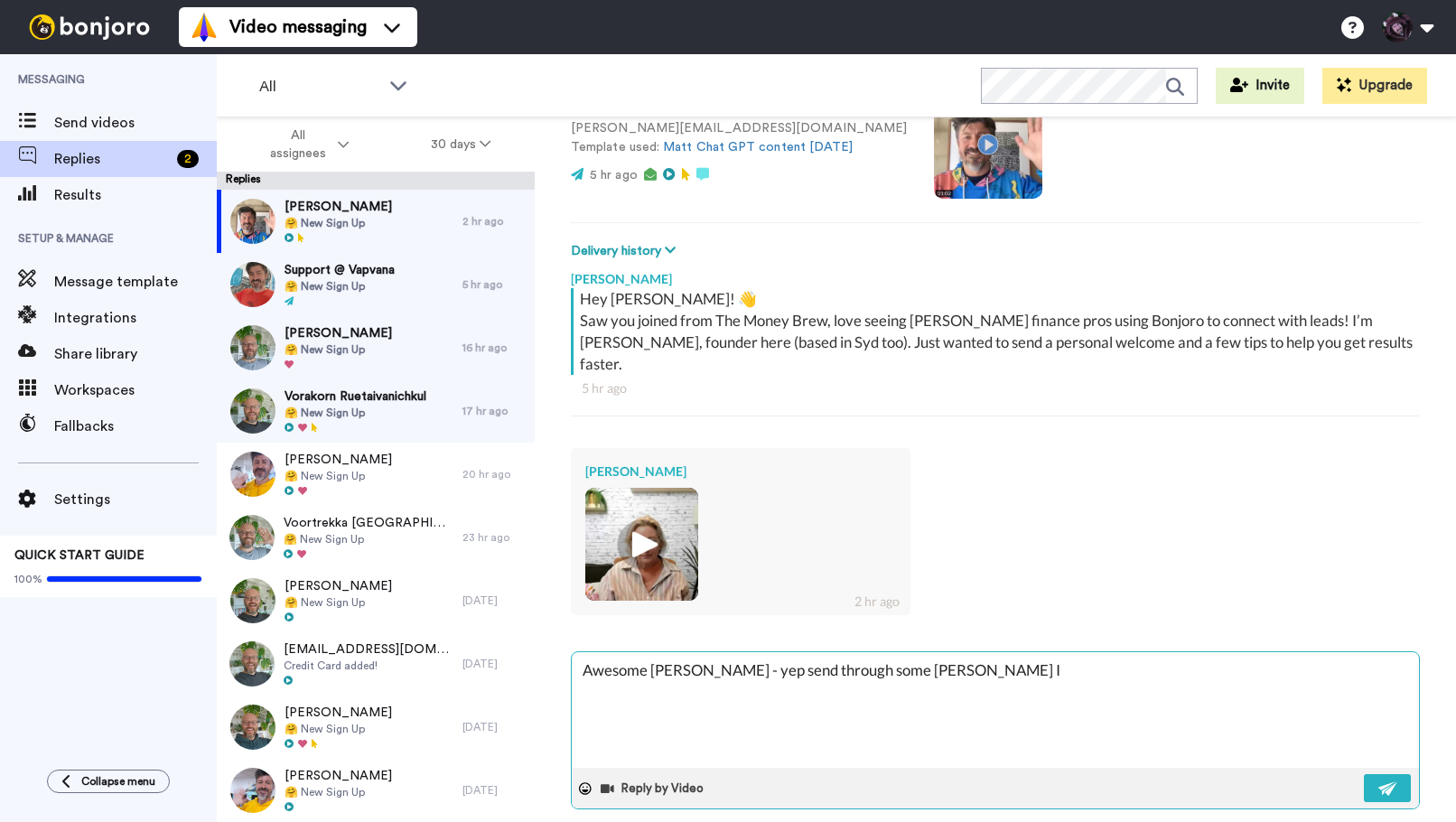
type textarea "Awesome [PERSON_NAME] - yep send through some [PERSON_NAME] I"
type textarea "x"
type textarea "Awesome [PERSON_NAME] - yep send through some [PERSON_NAME] I c"
type textarea "x"
type textarea "Awesome [PERSON_NAME] - yep send through some [PERSON_NAME] I ca"
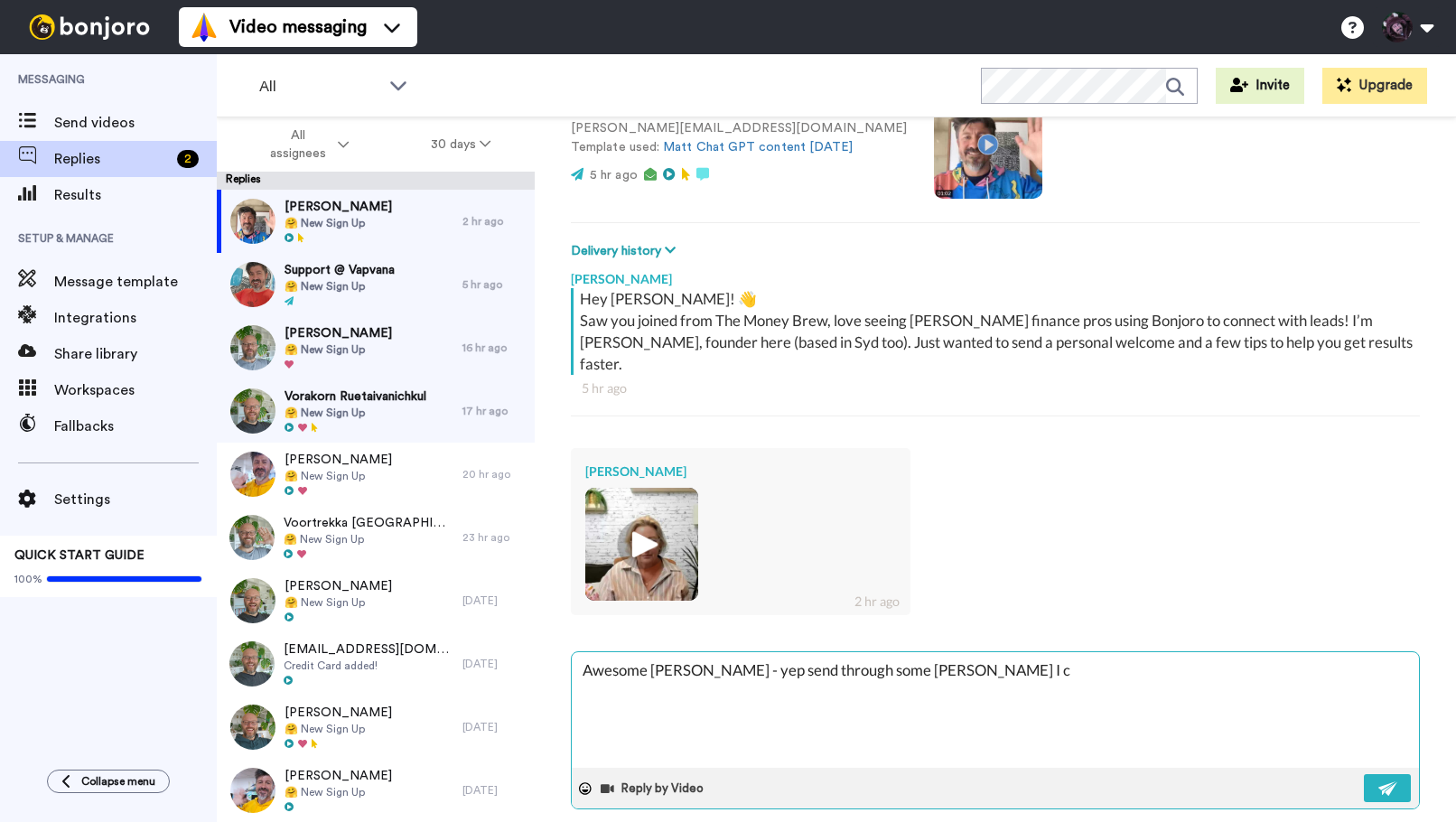
type textarea "x"
type textarea "Awesome [PERSON_NAME] - yep send through some [PERSON_NAME] I can"
type textarea "x"
type textarea "Awesome [PERSON_NAME] - yep send through some [PERSON_NAME] I can"
type textarea "x"
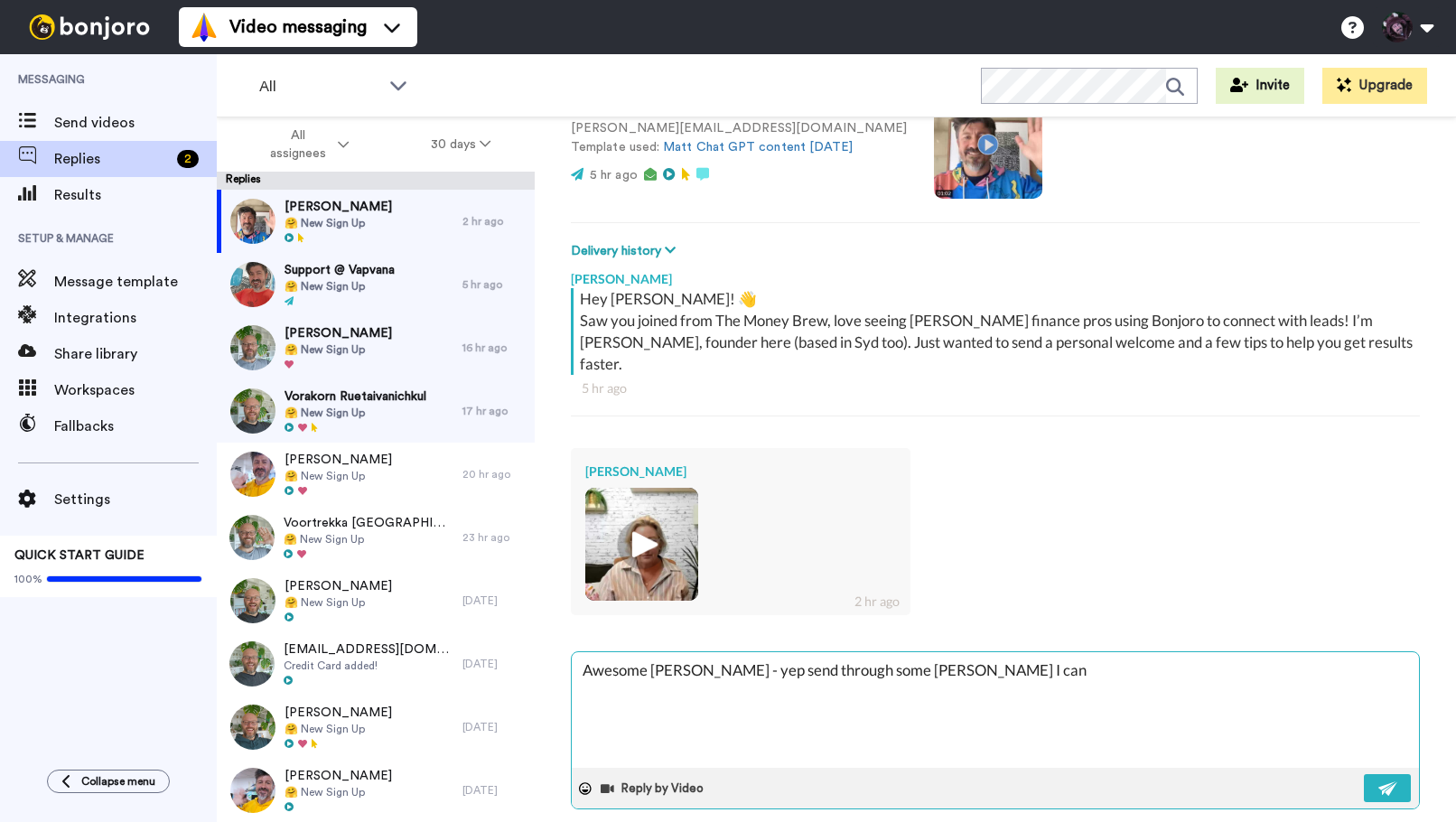
type textarea "Awesome [PERSON_NAME] - yep send through some [PERSON_NAME] I can p"
type textarea "x"
type textarea "Awesome [PERSON_NAME] - yep send through some [PERSON_NAME] I can pa"
type textarea "x"
type textarea "Awesome [PERSON_NAME] - yep send through some [PERSON_NAME] I can pas"
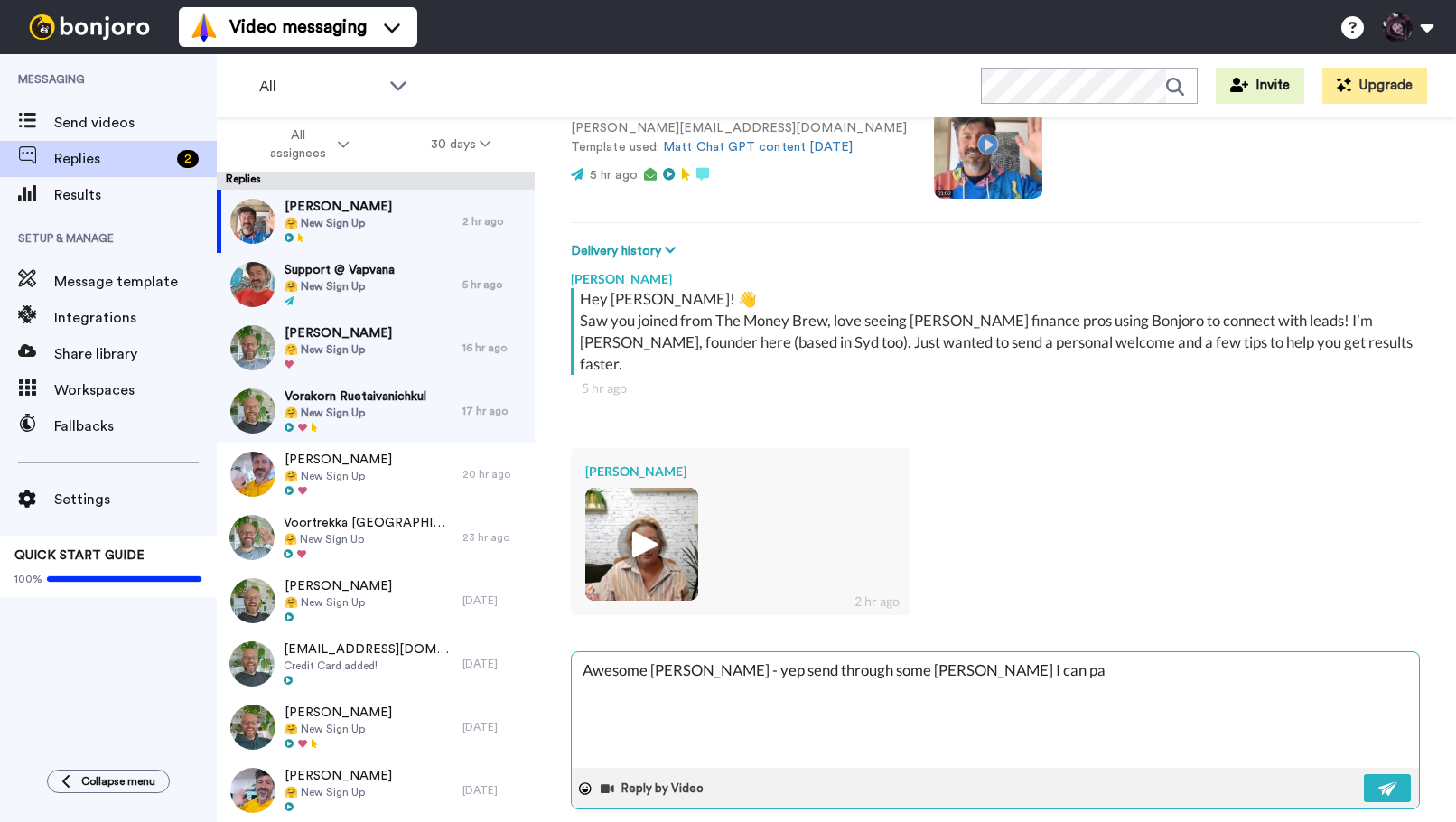
type textarea "x"
type textarea "Awesome [PERSON_NAME] - yep send through some [PERSON_NAME] I can pass"
type textarea "x"
type textarea "Awesome [PERSON_NAME] - yep send through some [PERSON_NAME] I can pass"
type textarea "x"
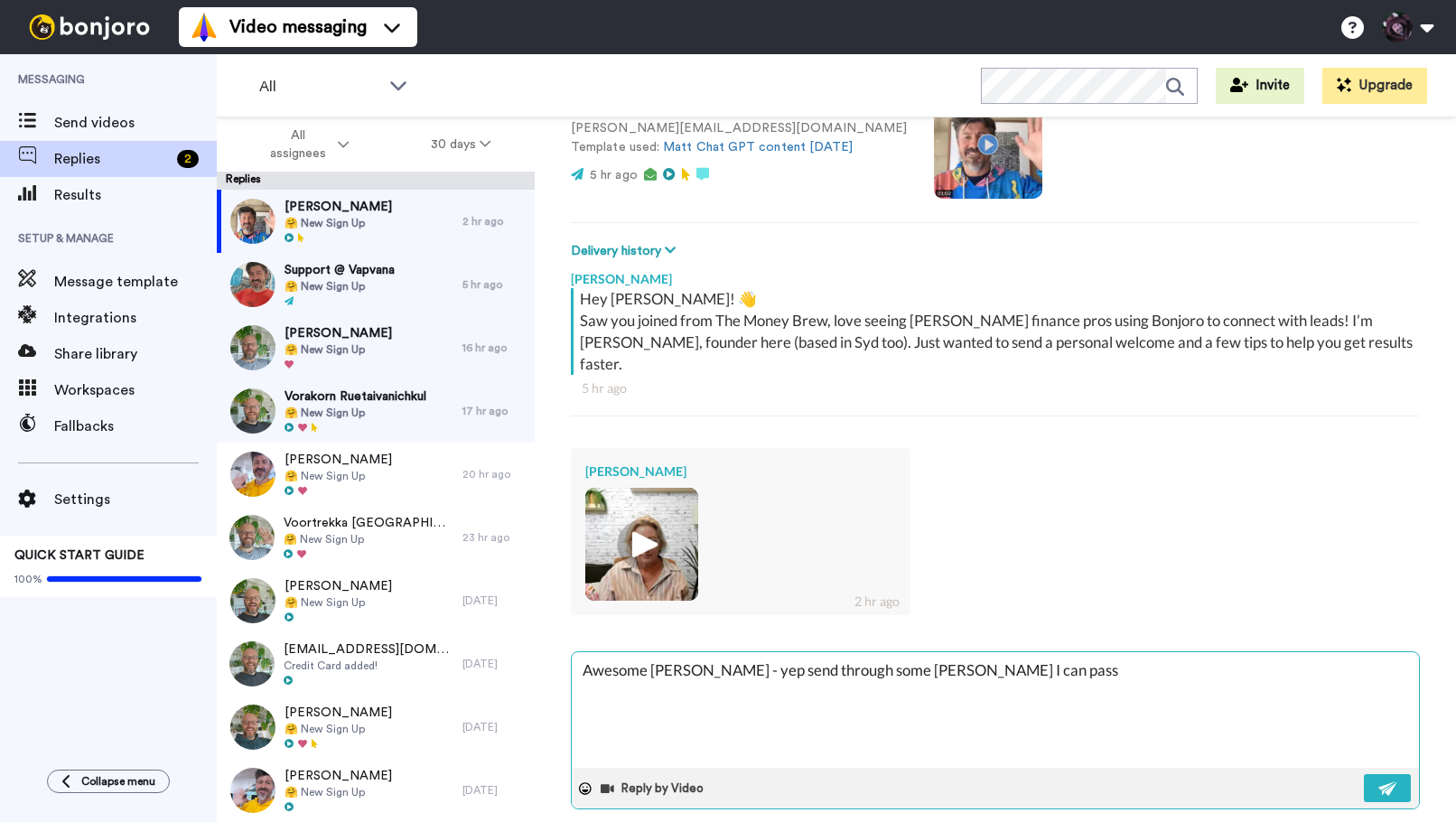
type textarea "Awesome [PERSON_NAME] - yep send through some [PERSON_NAME] I can pass o"
type textarea "x"
type textarea "Awesome [PERSON_NAME] - yep send through some [PERSON_NAME] I can pass on"
type textarea "x"
type textarea "Awesome [PERSON_NAME] - yep send through some [PERSON_NAME] I can pass on"
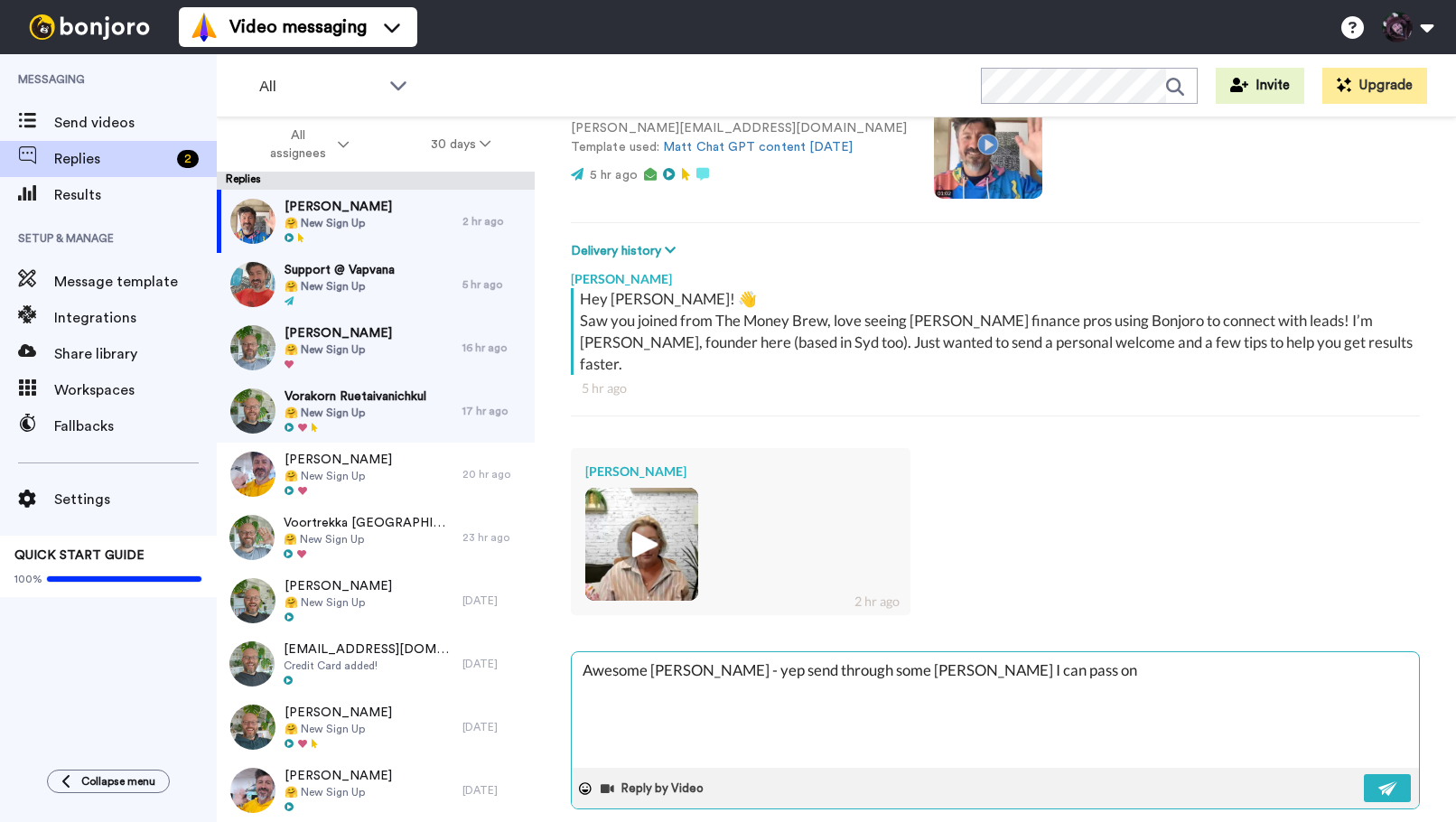
type textarea "x"
type textarea "Awesome [PERSON_NAME] - yep send through some [PERSON_NAME] I can pass on t"
type textarea "x"
type textarea "Awesome [PERSON_NAME] - yep send through some [PERSON_NAME] I can pass on to"
type textarea "x"
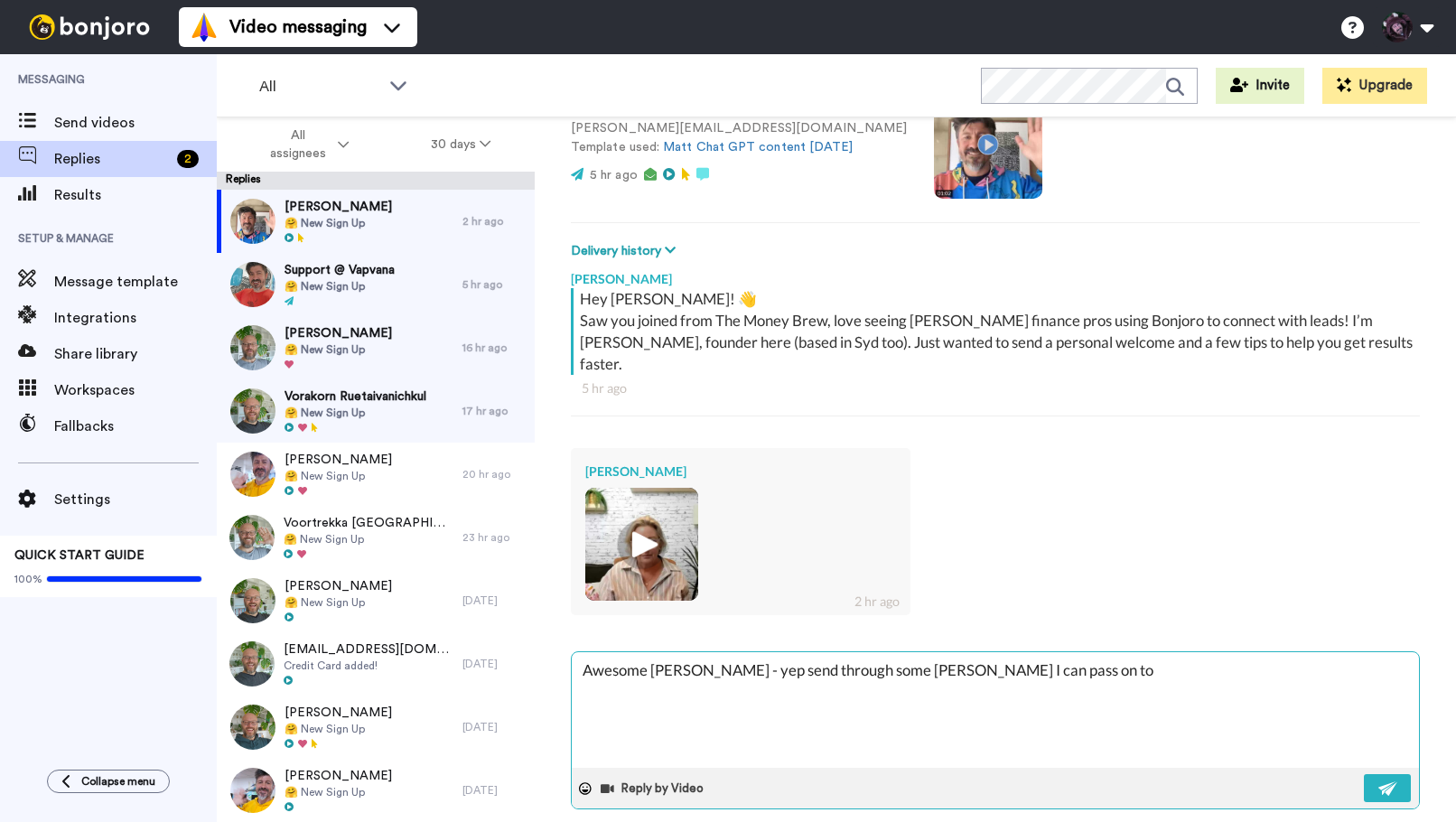
type textarea "Awesome [PERSON_NAME] - yep send through some [PERSON_NAME] I can pass on to"
type textarea "x"
type textarea "Awesome [PERSON_NAME] - yep send through some [PERSON_NAME] I can pass on to h"
type textarea "x"
type textarea "Awesome [PERSON_NAME] - yep send through some [PERSON_NAME] I can pass on to he"
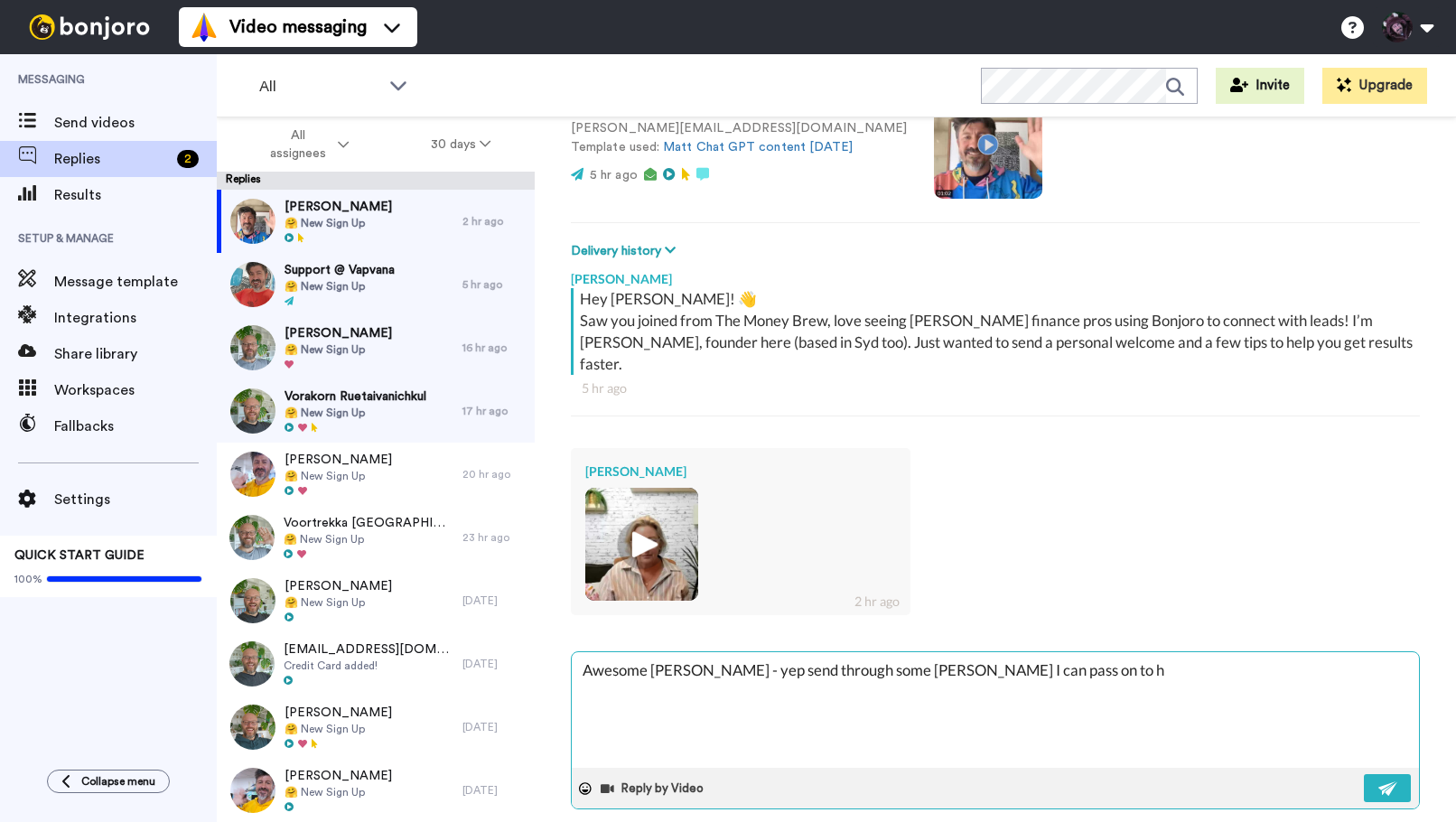
type textarea "x"
type textarea "Awesome [PERSON_NAME] - yep send through some [PERSON_NAME] I can pass on to her"
type textarea "x"
type textarea "Awesome [PERSON_NAME] - yep send through some [PERSON_NAME] I can pass on to her"
type textarea "x"
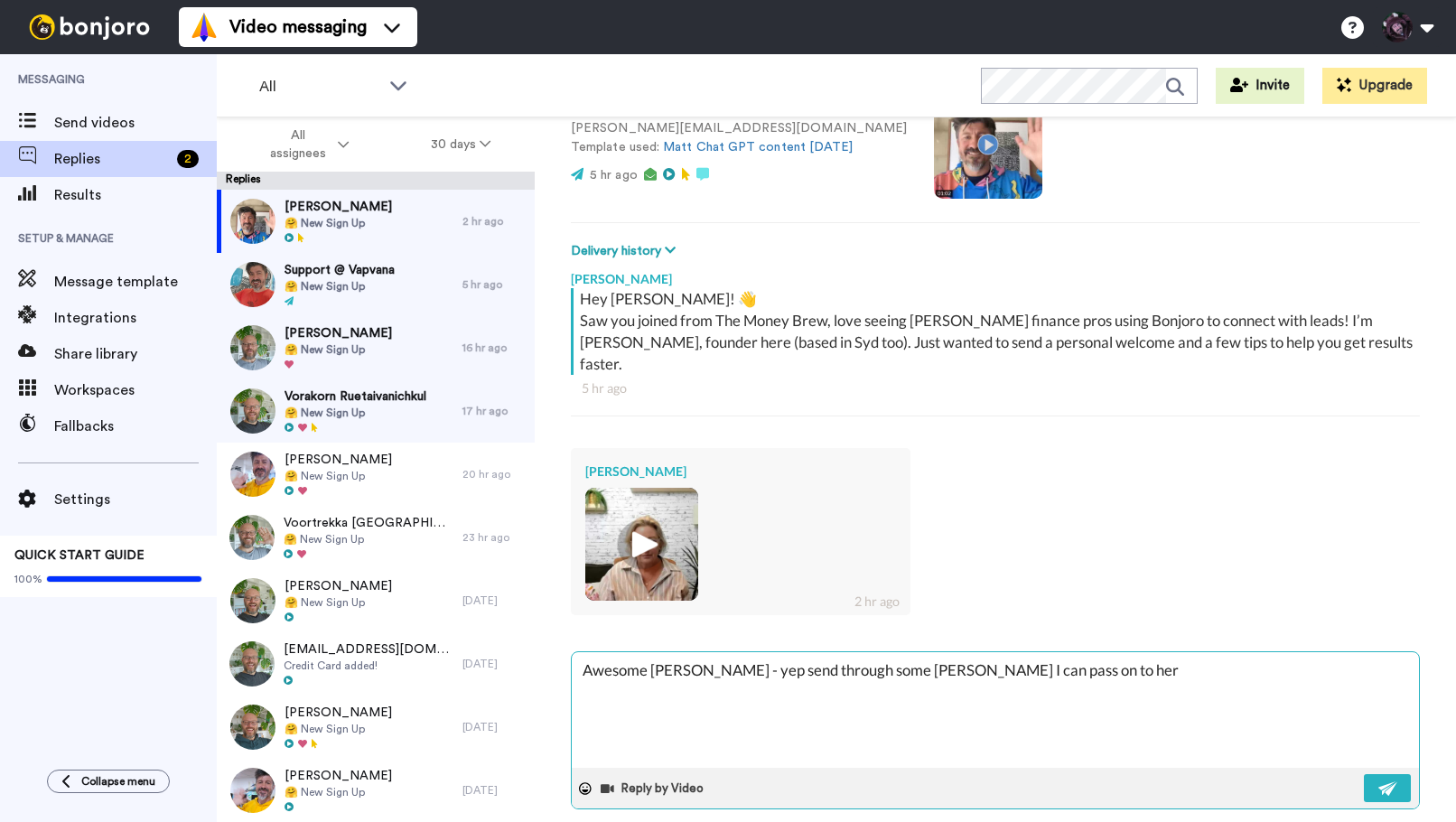
type textarea "Awesome [PERSON_NAME] - yep send through some [PERSON_NAME] I can pass on to he…"
type textarea "x"
type textarea "Awesome [PERSON_NAME] - yep send through some [PERSON_NAME] I can pass on to he…"
type textarea "x"
type textarea "Awesome [PERSON_NAME] - yep send through some [PERSON_NAME] I can pass on to he…"
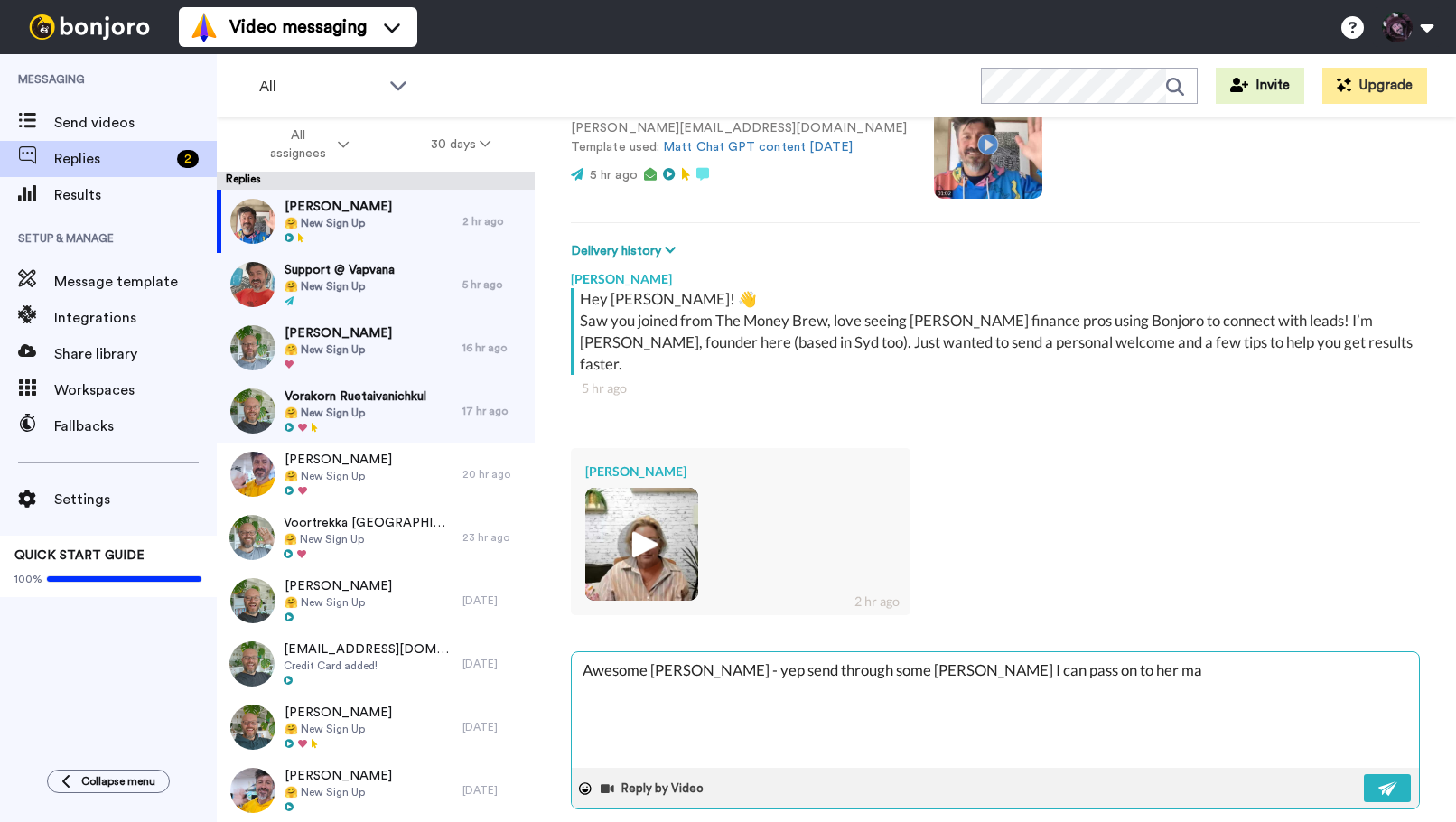
type textarea "x"
type textarea "Awesome [PERSON_NAME] - yep send through some [PERSON_NAME] I can pass on to he…"
type textarea "x"
type textarea "Awesome [PERSON_NAME] - yep send through some [PERSON_NAME] I can pass on to he…"
type textarea "x"
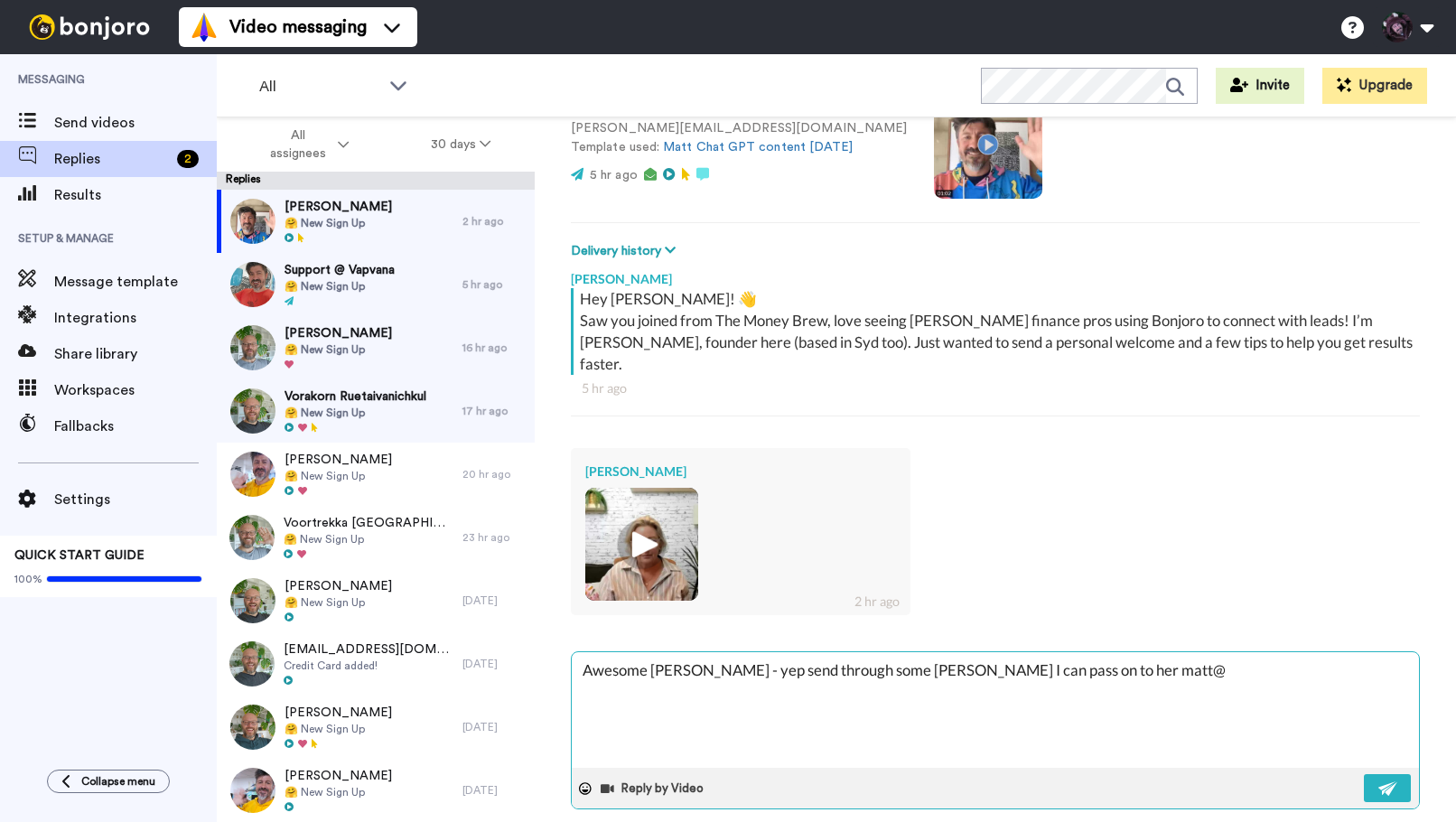
type textarea "Awesome [PERSON_NAME] - yep send through some [PERSON_NAME] I can pass on to he…"
type textarea "x"
type textarea "Awesome [PERSON_NAME] - yep send through some [PERSON_NAME] I can pass on to he…"
type textarea "x"
type textarea "Awesome [PERSON_NAME] - yep send through some [PERSON_NAME] I can pass on to he…"
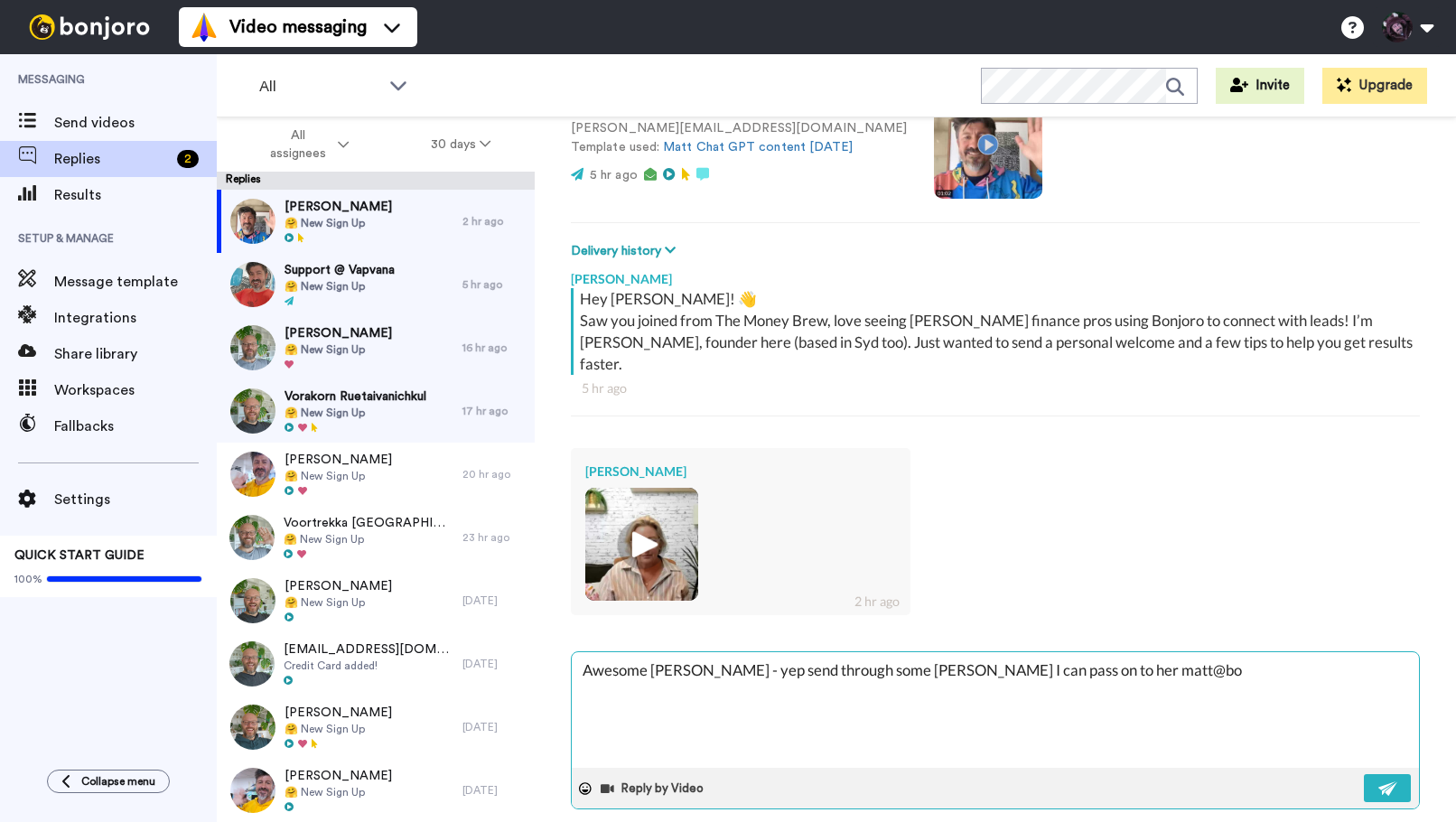
type textarea "x"
type textarea "Awesome [PERSON_NAME] - yep send through some [PERSON_NAME] I can pass on to he…"
type textarea "x"
type textarea "Awesome [PERSON_NAME] - yep send through some [PERSON_NAME] I can pass on to he…"
type textarea "x"
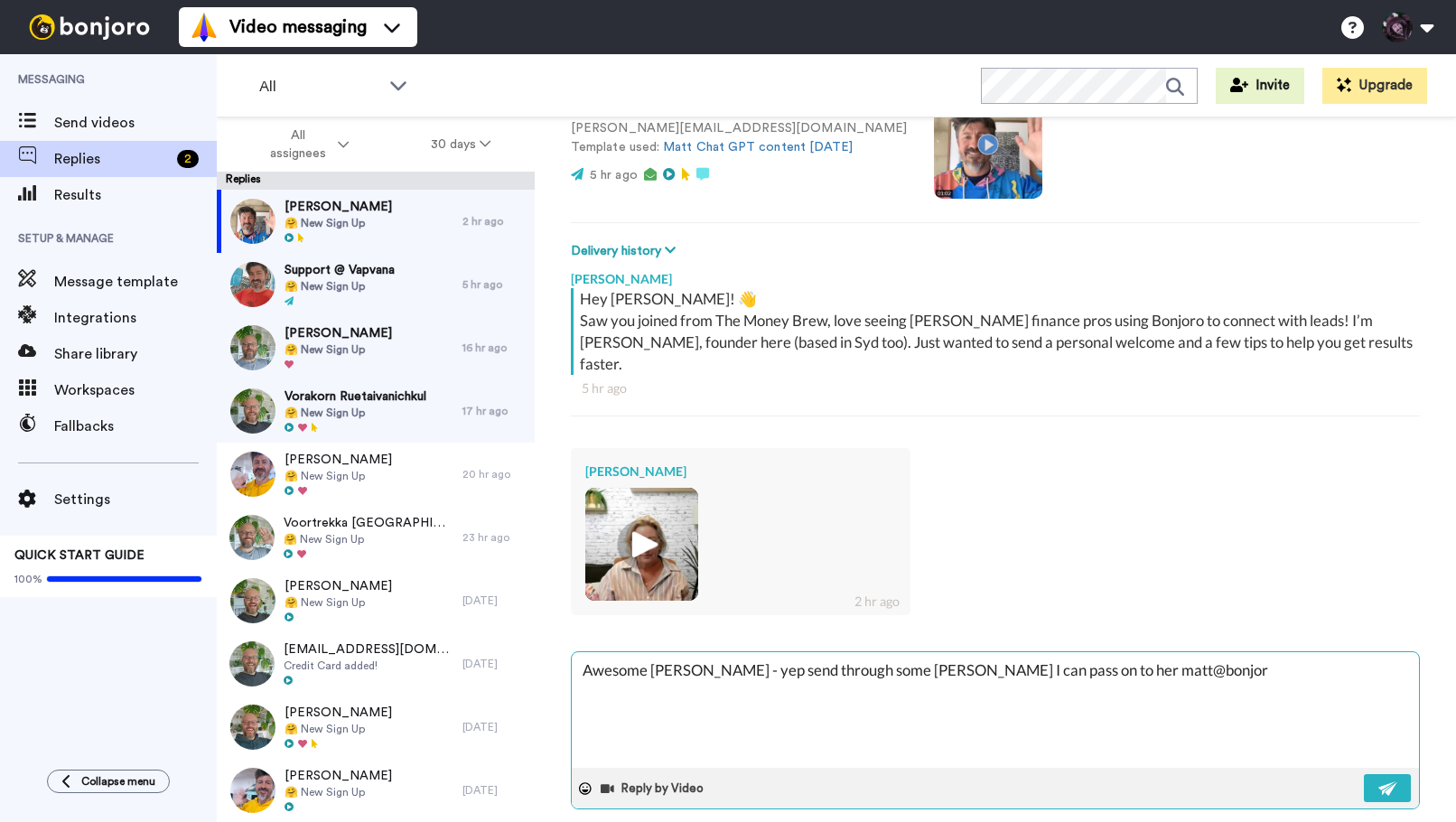
type textarea "Awesome [PERSON_NAME] - yep send through some [PERSON_NAME] I can pass on to he…"
type textarea "x"
type textarea "Awesome [PERSON_NAME] - yep send through some [PERSON_NAME] I can pass on to he…"
type textarea "x"
type textarea "Awesome [PERSON_NAME] - yep send through some [PERSON_NAME] I can pass on to he…"
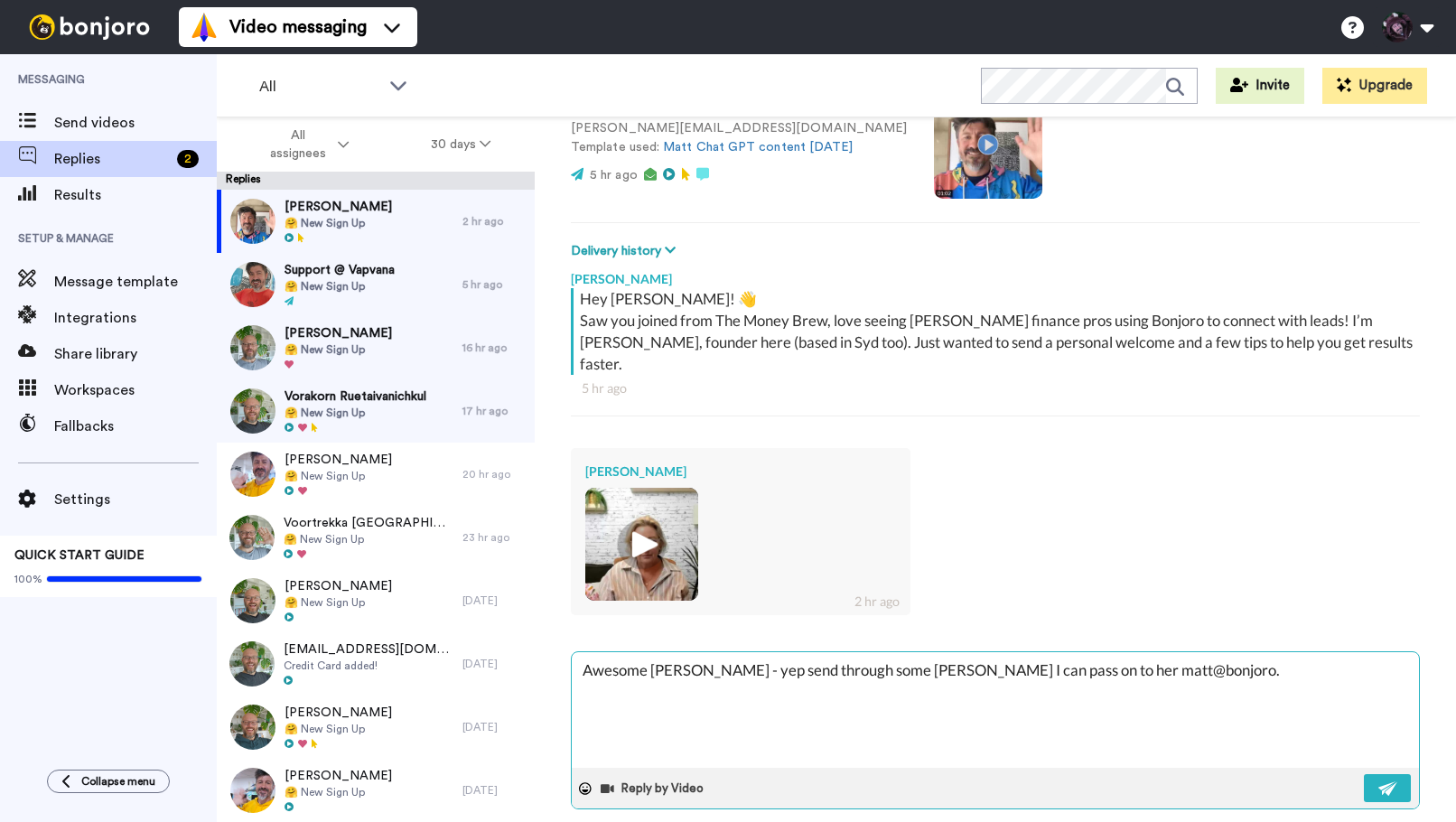
type textarea "x"
type textarea "Awesome [PERSON_NAME] - yep send through some [PERSON_NAME] I can pass on to he…"
type textarea "x"
type textarea "Awesome [PERSON_NAME] - yep send through some [PERSON_NAME] I can pass on to he…"
type textarea "x"
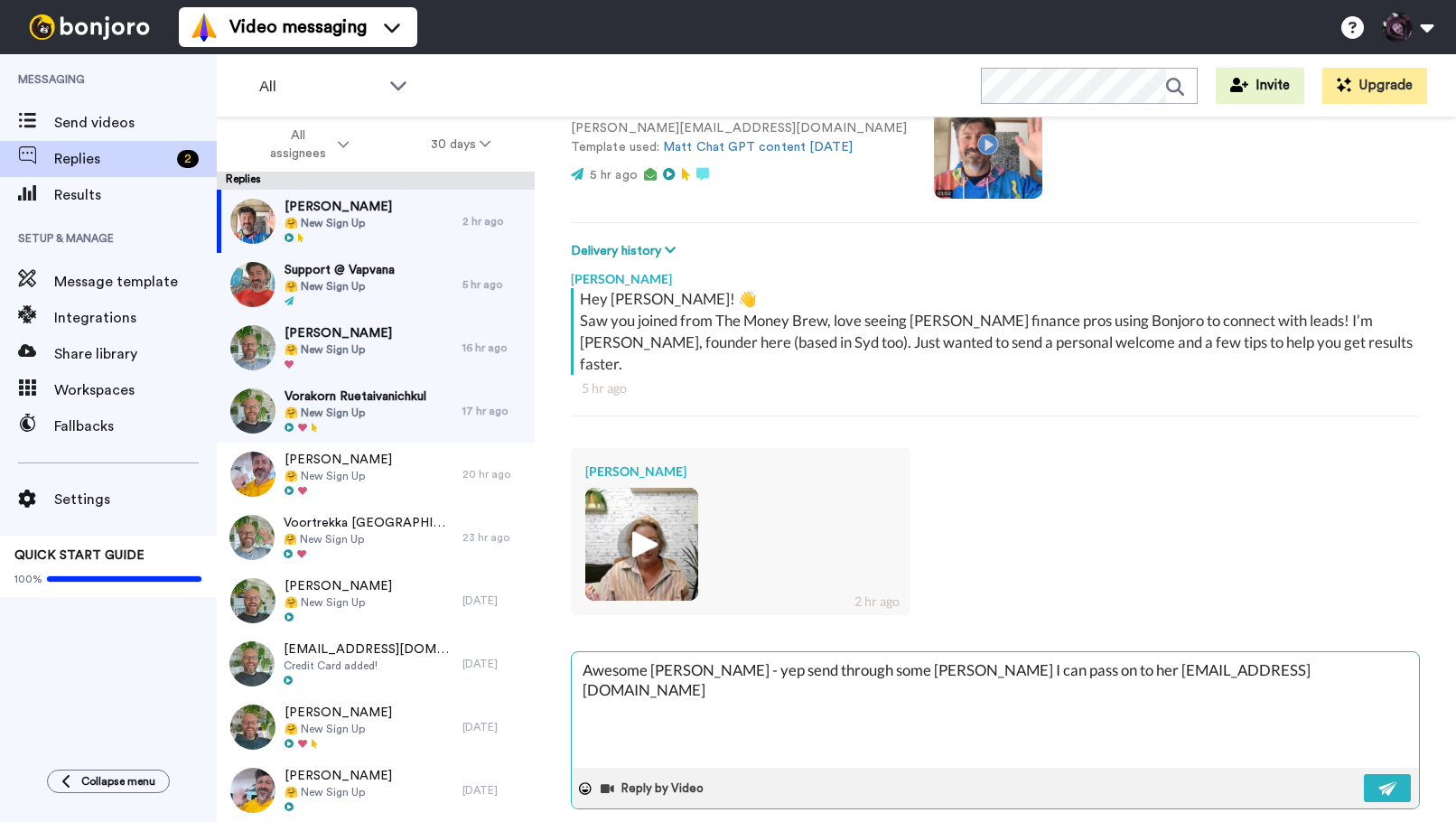
type textarea "Awesome [PERSON_NAME] - yep send through some [PERSON_NAME] I can pass on to he…"
type textarea "x"
type textarea "Awesome [PERSON_NAME] - yep send through some [PERSON_NAME] I can pass on to he…"
type textarea "x"
type textarea "Awesome [PERSON_NAME] - yep send through some [PERSON_NAME] I can pass on to he…"
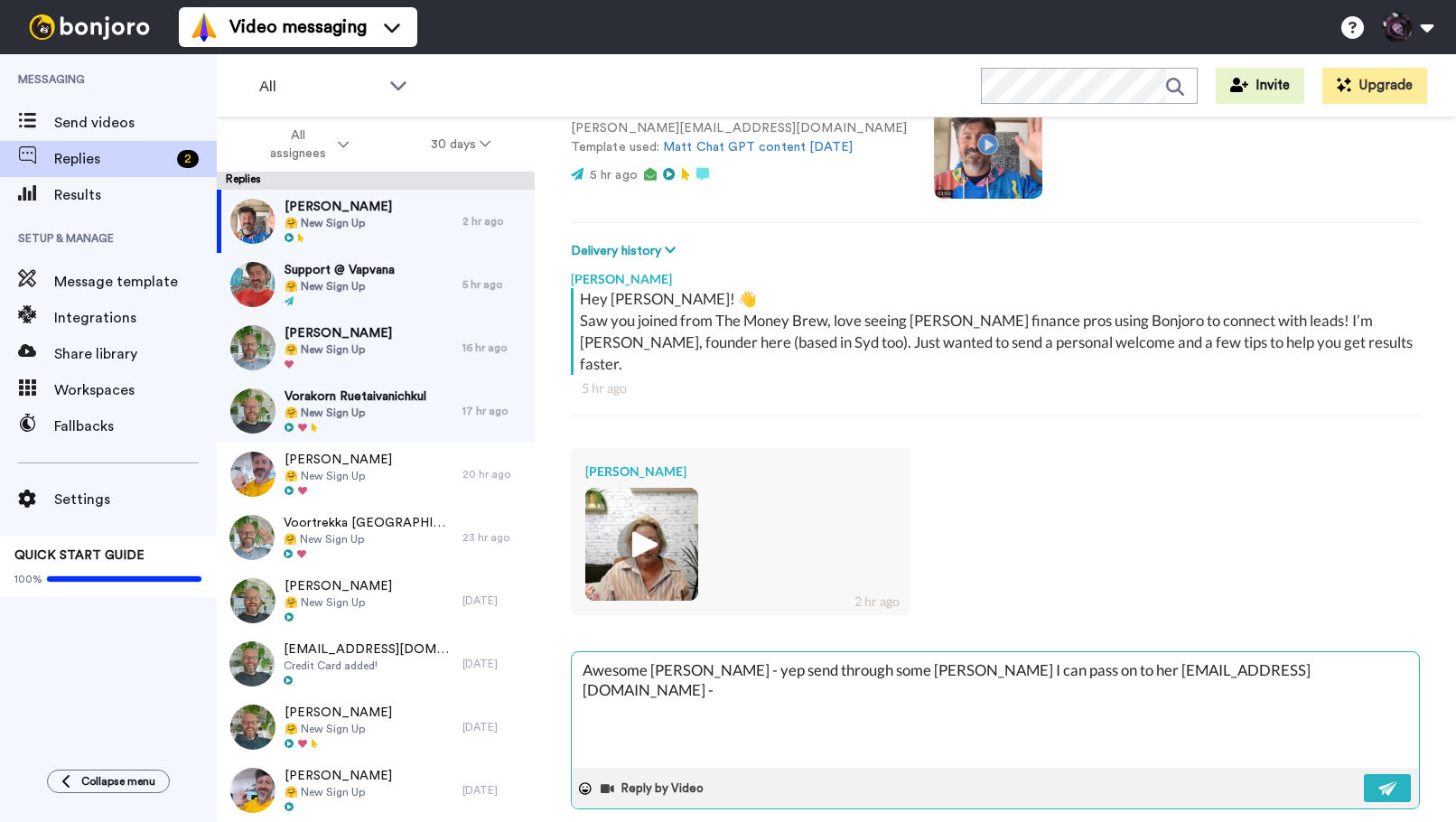
type textarea "x"
type textarea "Awesome [PERSON_NAME] - yep send through some [PERSON_NAME] I can pass on to he…"
type textarea "x"
type textarea "Awesome [PERSON_NAME] - yep send through some [PERSON_NAME] I can pass on to he…"
type textarea "x"
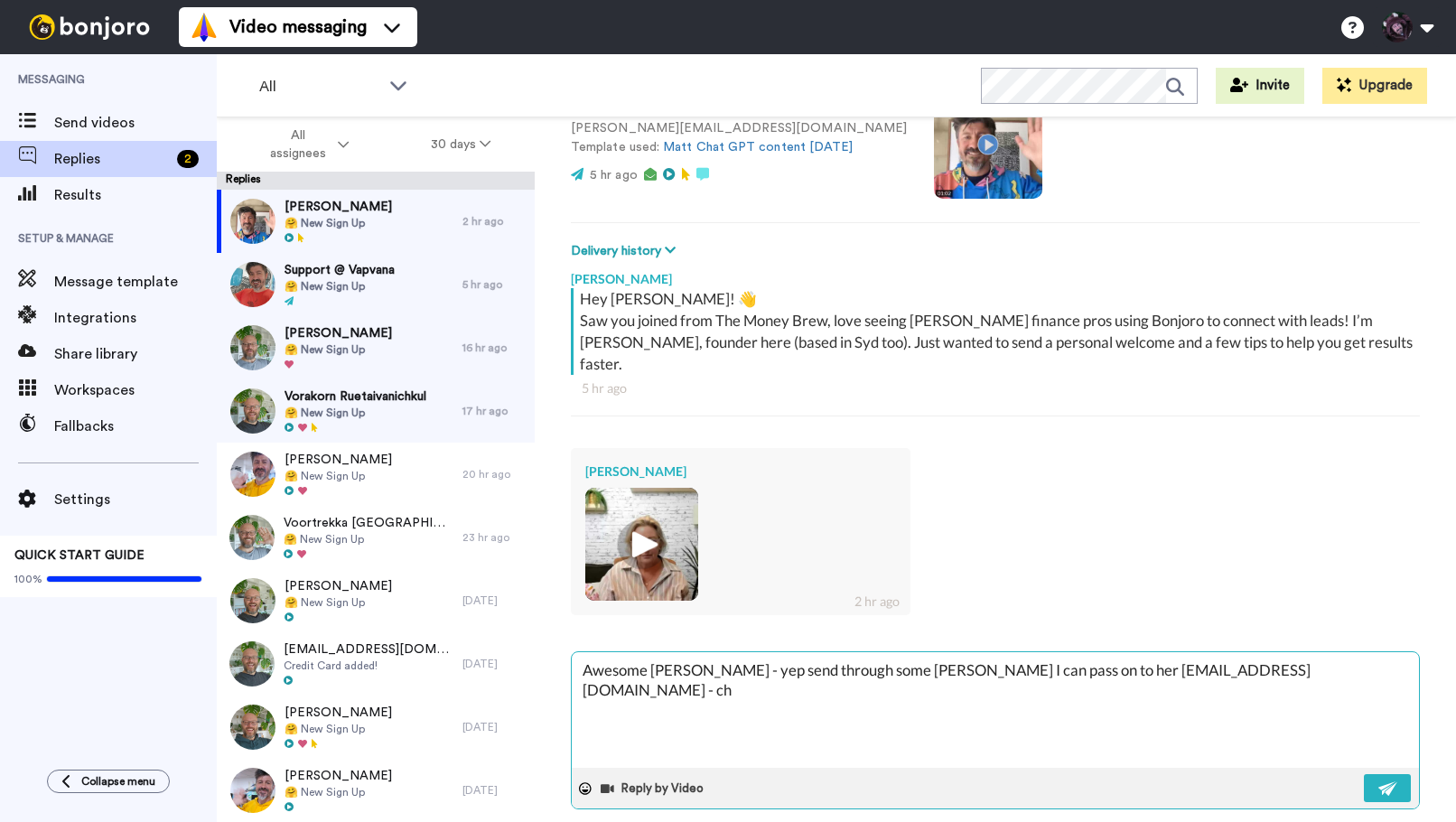
type textarea "Awesome [PERSON_NAME] - yep send through some [PERSON_NAME] I can pass on to he…"
type textarea "x"
type textarea "Awesome [PERSON_NAME] - yep send through some [PERSON_NAME] I can pass on to he…"
type textarea "x"
type textarea "Awesome [PERSON_NAME] - yep send through some [PERSON_NAME] I can pass on to he…"
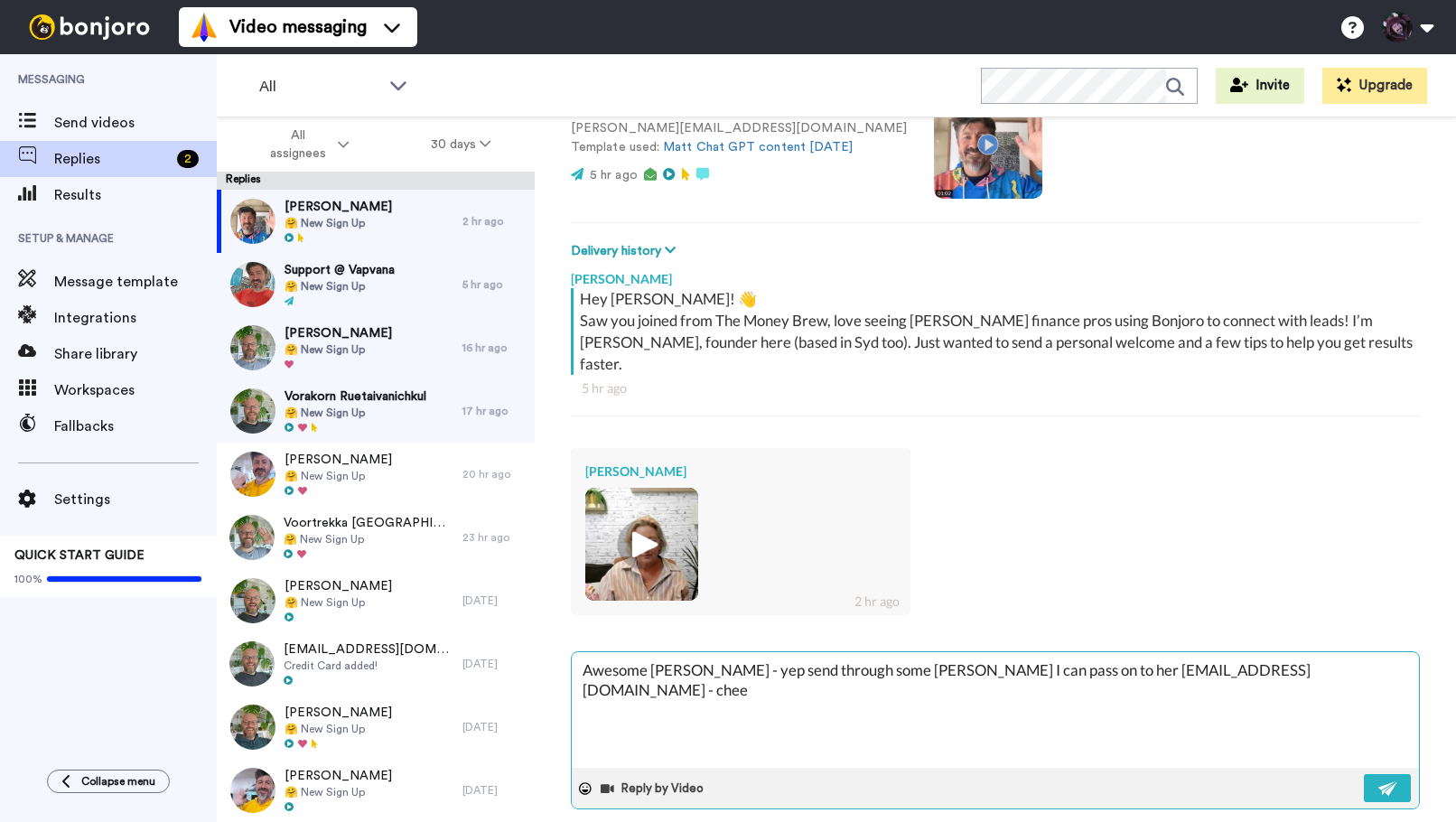
type textarea "x"
type textarea "Awesome [PERSON_NAME] - yep send through some [PERSON_NAME] I can pass on to he…"
type textarea "x"
type textarea "Awesome [PERSON_NAME] - yep send through some [PERSON_NAME] I can pass on to he…"
click at [1398, 774] on button at bounding box center [1386, 788] width 47 height 28
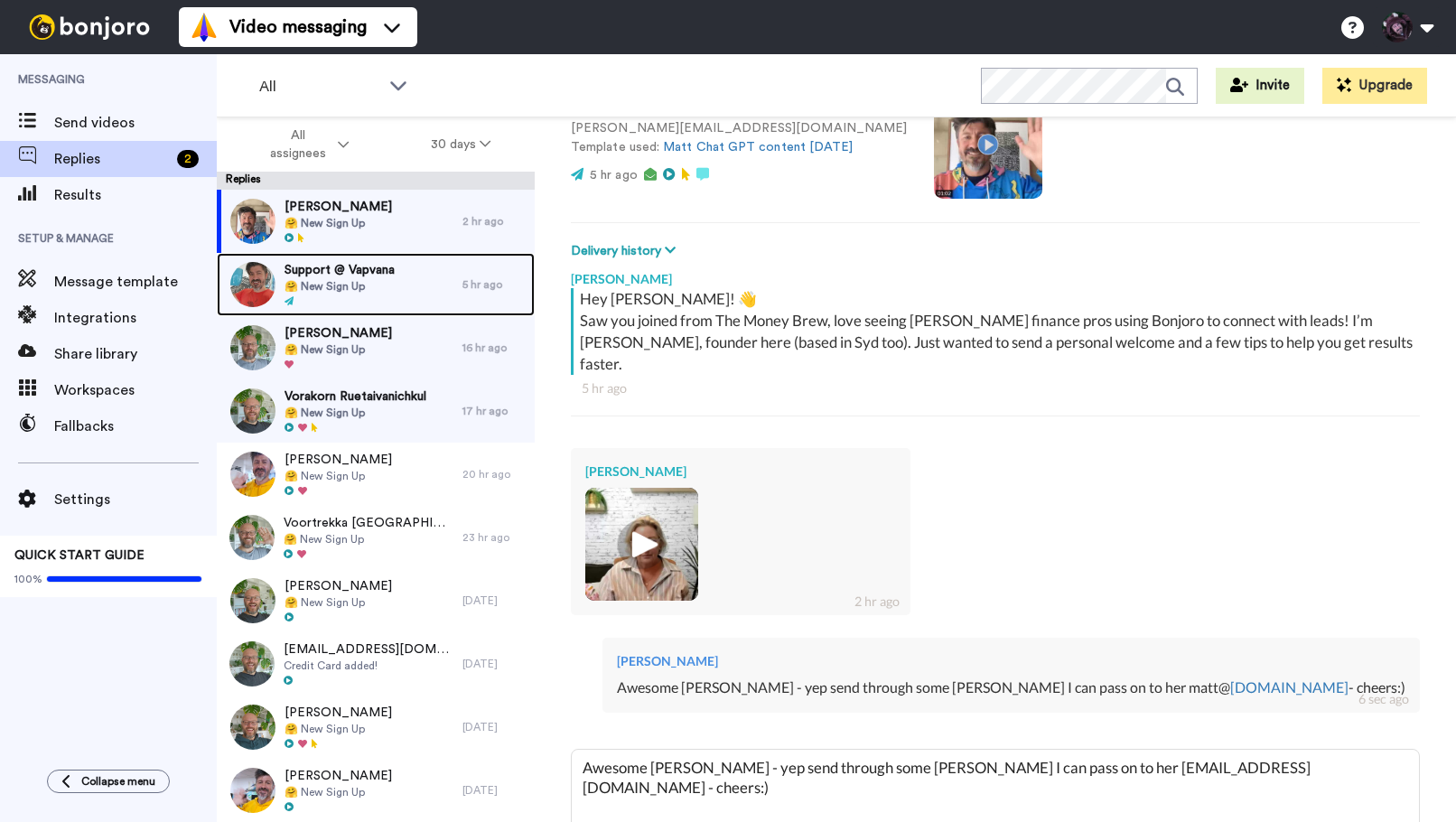
click at [351, 279] on span "🤗 New Sign Up" at bounding box center [339, 286] width 111 height 15
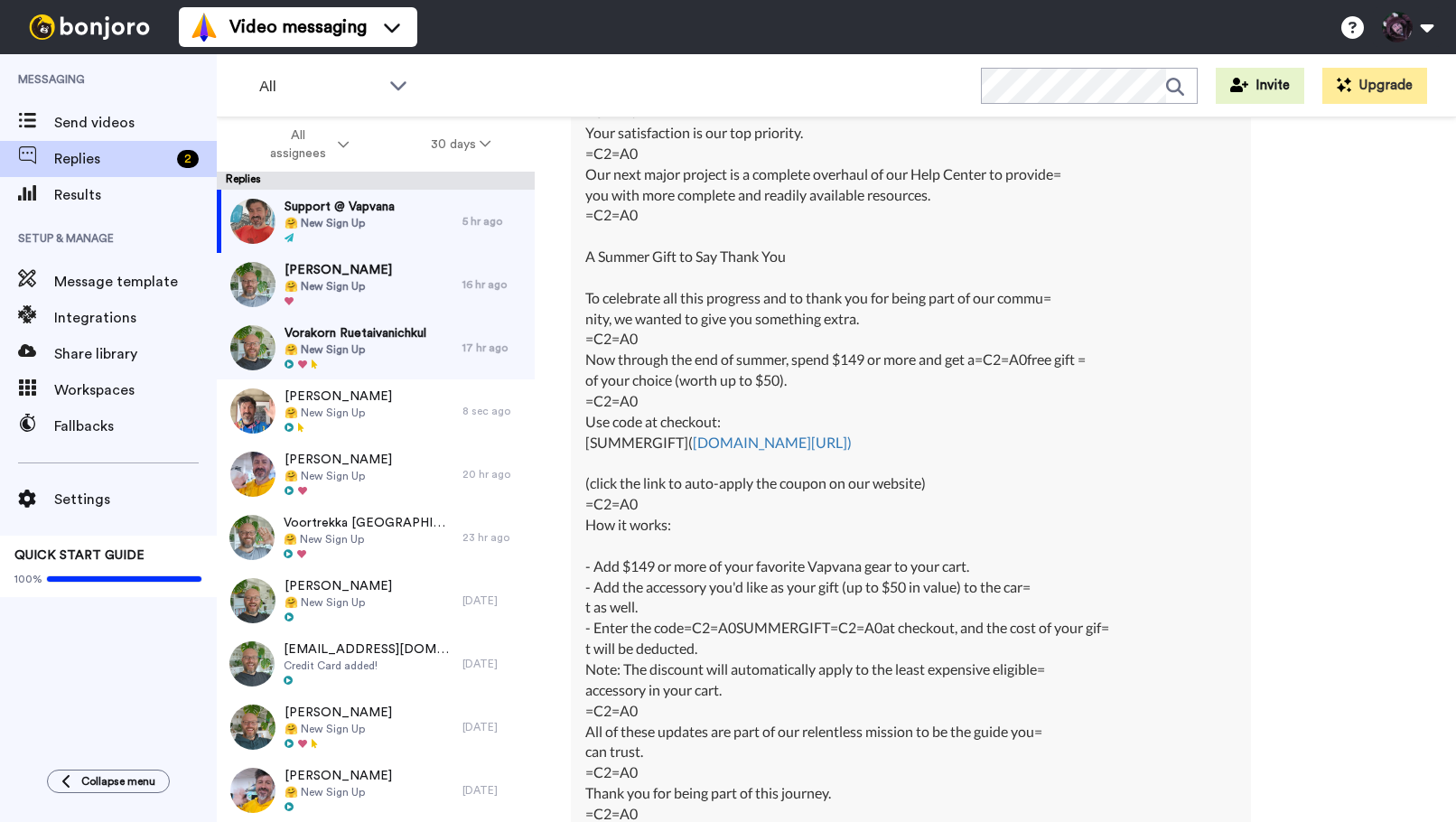
scroll to position [11694, 0]
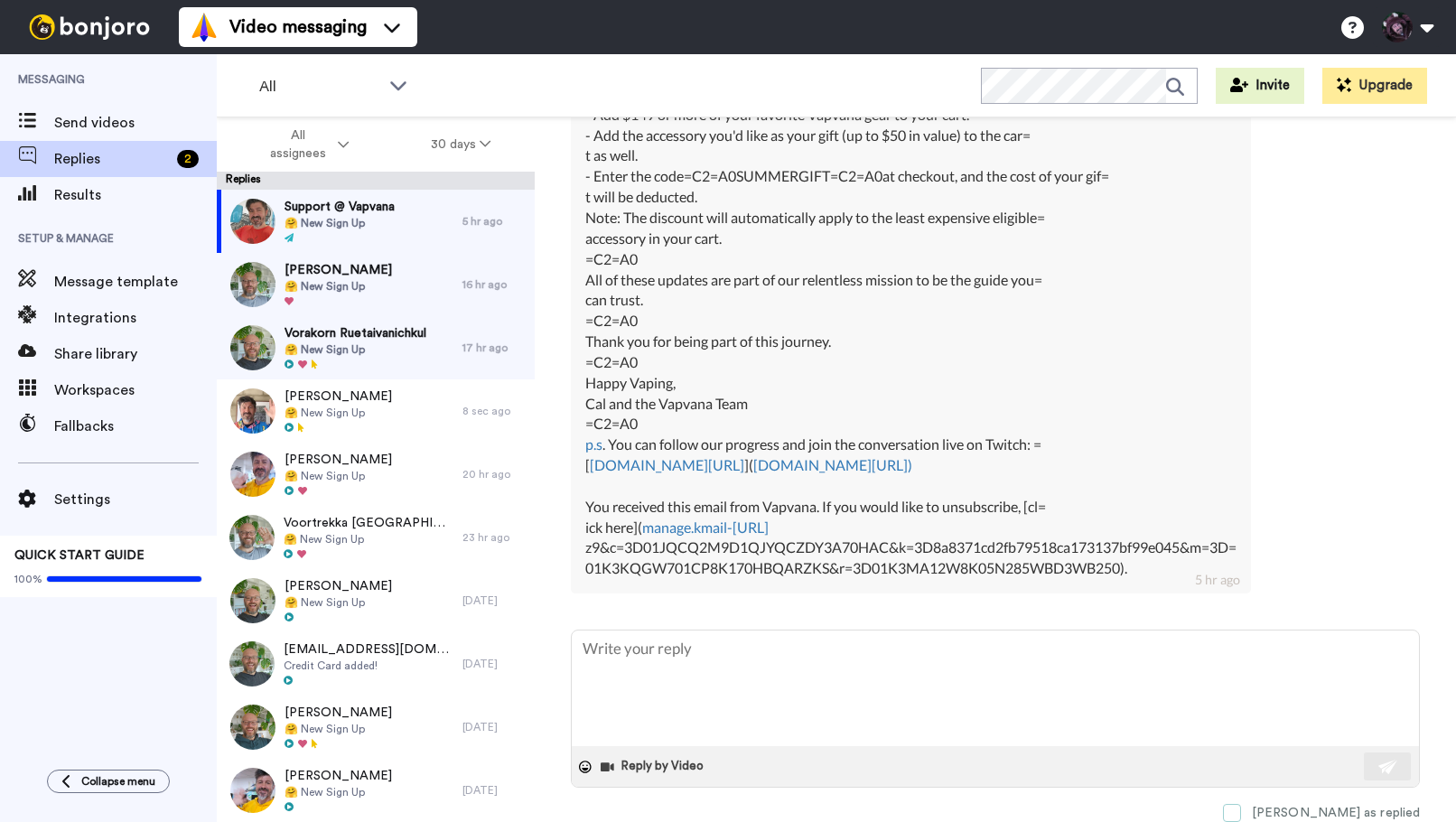
click at [1241, 808] on span at bounding box center [1232, 813] width 18 height 18
